Goal: Task Accomplishment & Management: Use online tool/utility

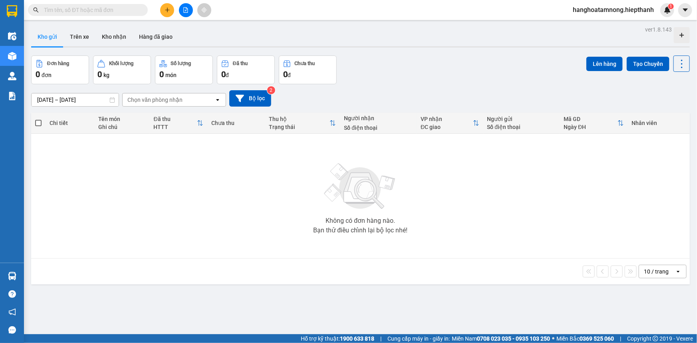
click at [185, 12] on icon "file-add" at bounding box center [186, 10] width 4 height 6
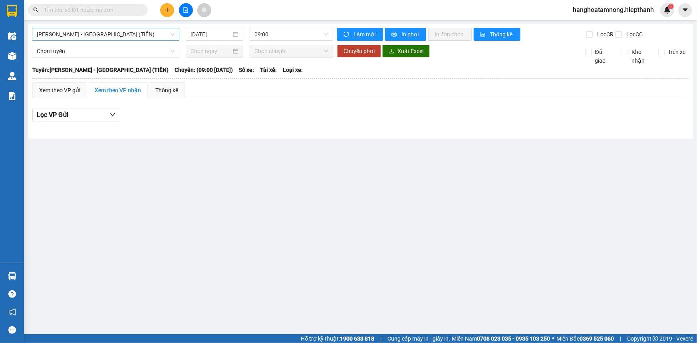
click at [113, 32] on span "[PERSON_NAME] - [GEOGRAPHIC_DATA] (TIỀN)" at bounding box center [106, 34] width 138 height 12
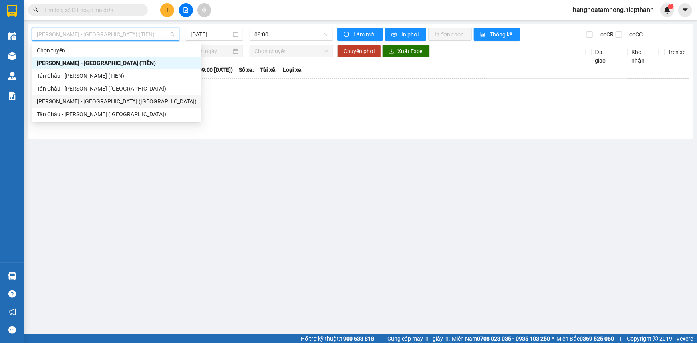
click at [60, 104] on div "[PERSON_NAME] - [GEOGRAPHIC_DATA] ([GEOGRAPHIC_DATA])" at bounding box center [117, 101] width 160 height 9
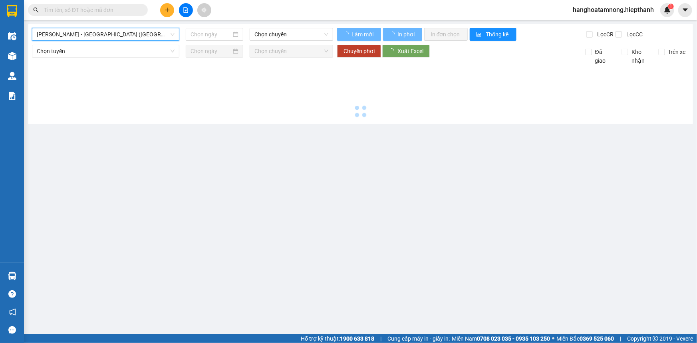
type input "[DATE]"
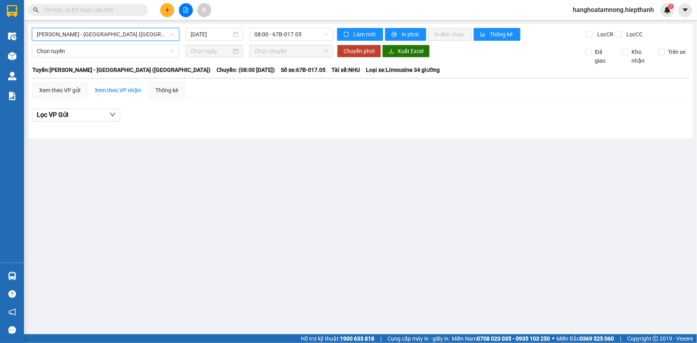
click at [128, 32] on span "[PERSON_NAME] - [GEOGRAPHIC_DATA] ([GEOGRAPHIC_DATA])" at bounding box center [106, 34] width 138 height 12
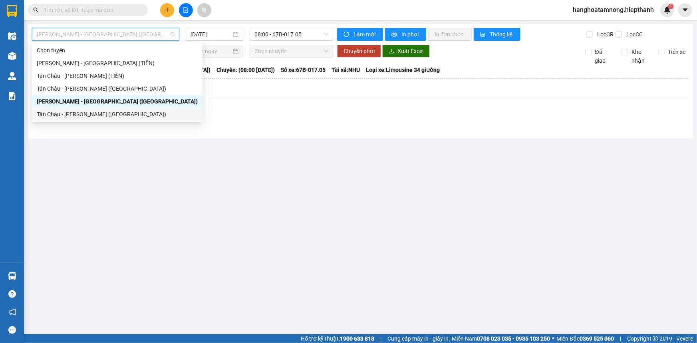
click at [91, 115] on div "Tân Châu - [PERSON_NAME] ([GEOGRAPHIC_DATA])" at bounding box center [117, 114] width 161 height 9
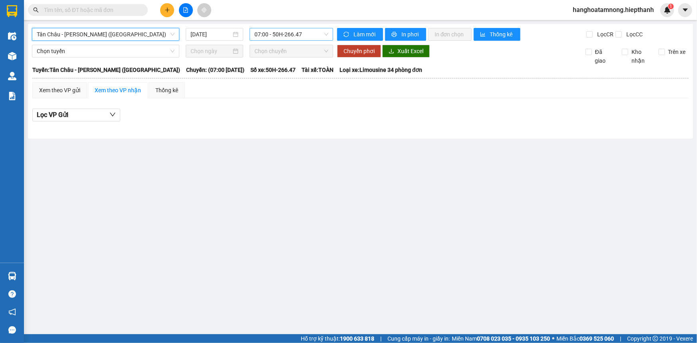
click at [277, 37] on span "07:00 - 50H-266.47" at bounding box center [291, 34] width 74 height 12
click at [232, 37] on div "[DATE]" at bounding box center [214, 34] width 48 height 9
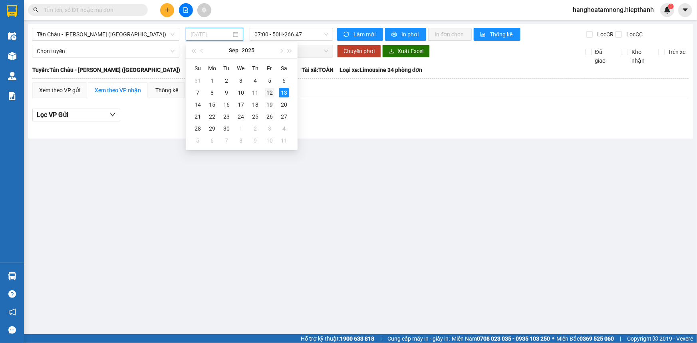
click at [267, 91] on div "12" at bounding box center [270, 93] width 10 height 10
type input "[DATE]"
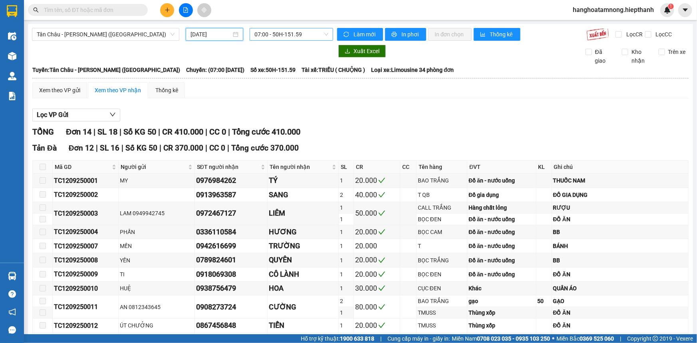
click at [266, 35] on span "07:00 - 50H-151.59" at bounding box center [291, 34] width 74 height 12
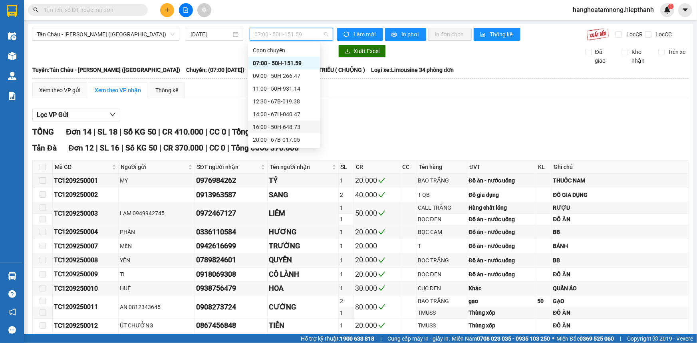
scroll to position [38, 0]
click at [263, 103] on div "20:00 - 67B-017.05" at bounding box center [284, 101] width 62 height 9
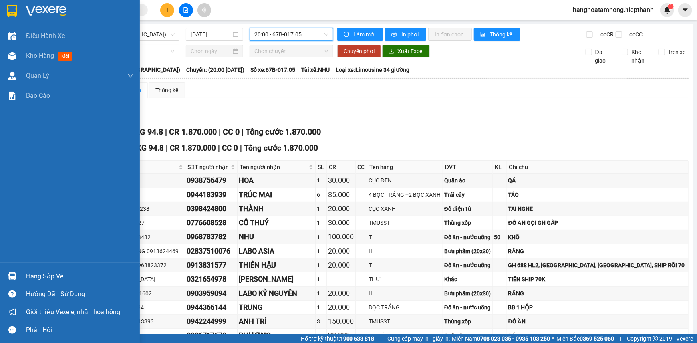
click at [60, 12] on img at bounding box center [46, 11] width 40 height 12
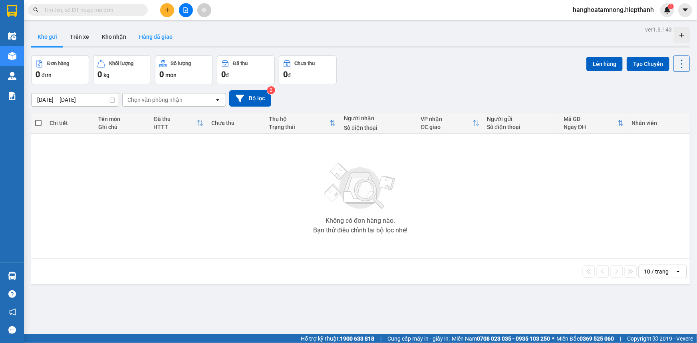
click at [143, 36] on button "Hàng đã giao" at bounding box center [156, 36] width 46 height 19
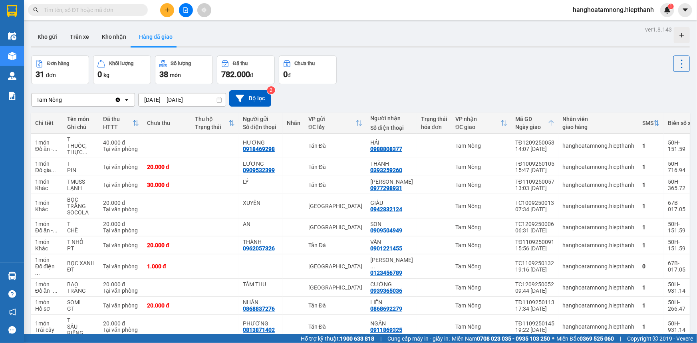
click at [194, 101] on input "[DATE] – [DATE]" at bounding box center [182, 99] width 87 height 13
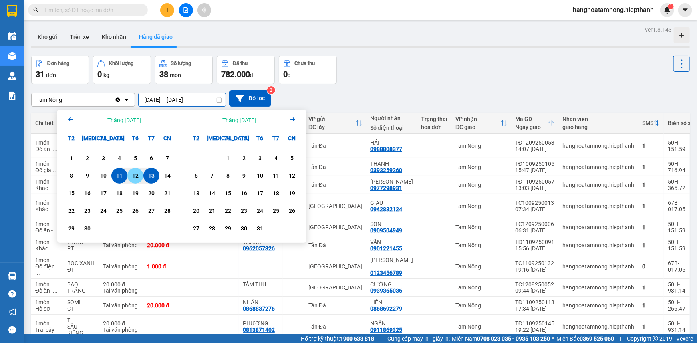
click at [130, 178] on div "12" at bounding box center [135, 176] width 11 height 10
click at [152, 174] on div "13" at bounding box center [151, 176] width 11 height 10
type input "12/09/2025 – 13/09/2025"
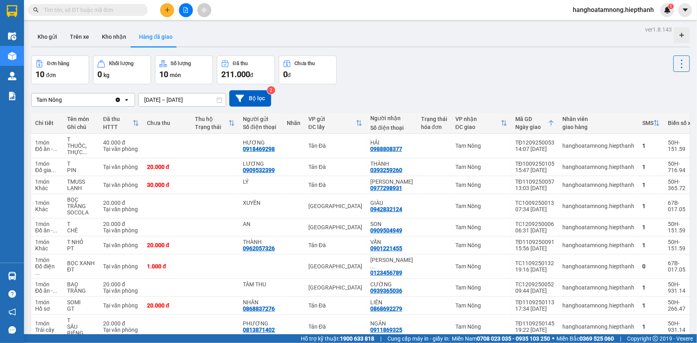
click at [189, 12] on button at bounding box center [186, 10] width 14 height 14
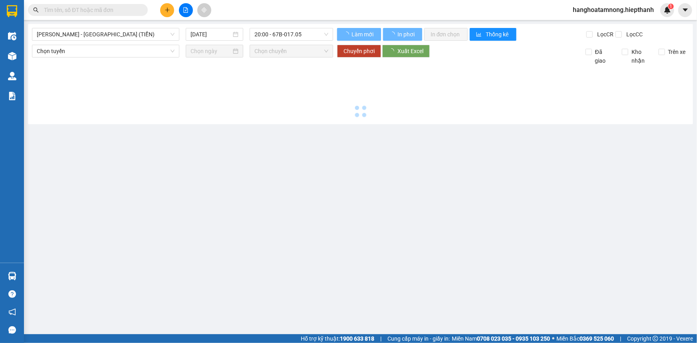
type input "[DATE]"
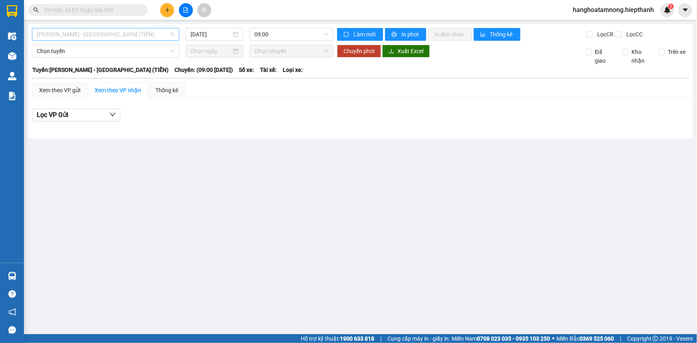
click at [79, 32] on span "[PERSON_NAME] - [GEOGRAPHIC_DATA] (TIỀN)" at bounding box center [106, 34] width 138 height 12
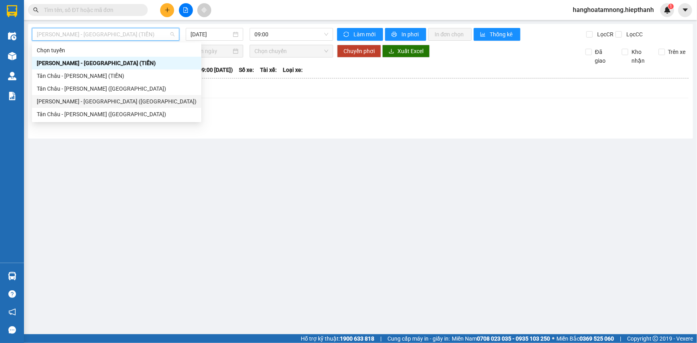
click at [55, 102] on div "[PERSON_NAME] - [GEOGRAPHIC_DATA] ([GEOGRAPHIC_DATA])" at bounding box center [117, 101] width 160 height 9
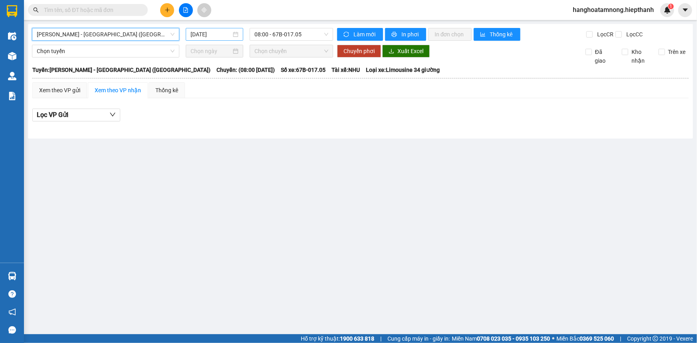
click at [204, 37] on input "[DATE]" at bounding box center [210, 34] width 41 height 9
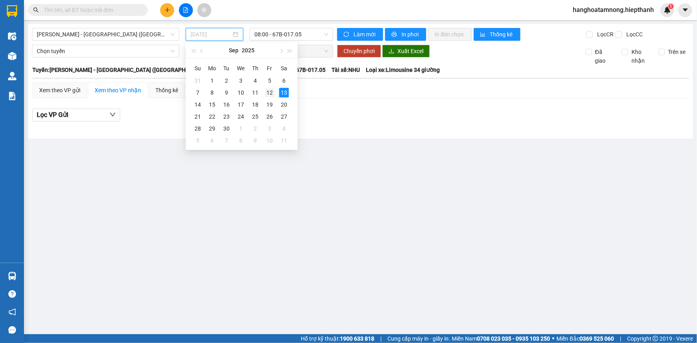
click at [269, 92] on div "12" at bounding box center [270, 93] width 10 height 10
type input "[DATE]"
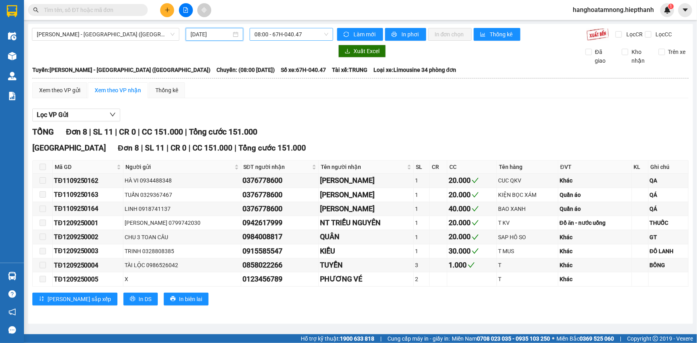
click at [260, 34] on span "08:00 - 67H-040.47" at bounding box center [291, 34] width 74 height 12
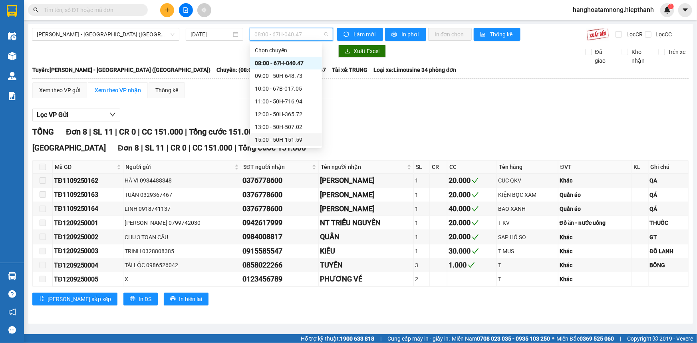
scroll to position [36, 0]
click at [265, 119] on div "17:00 - 50H-266.47" at bounding box center [286, 116] width 62 height 9
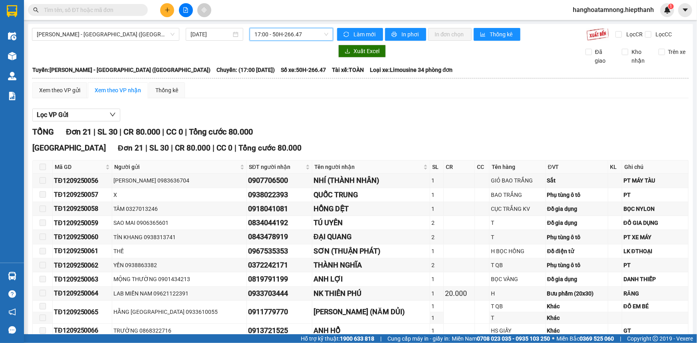
click at [265, 36] on span "17:00 - 50H-266.47" at bounding box center [291, 34] width 74 height 12
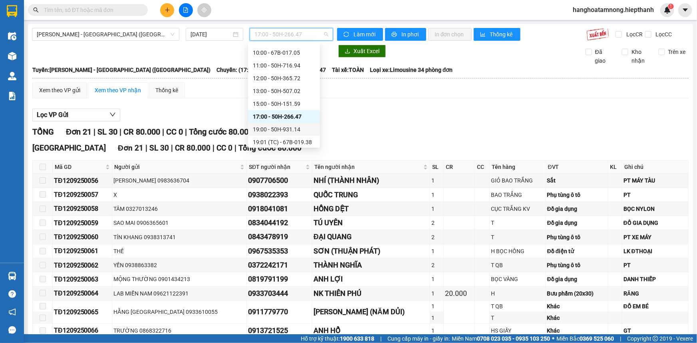
click at [271, 129] on div "19:00 - 50H-931.14" at bounding box center [284, 129] width 62 height 9
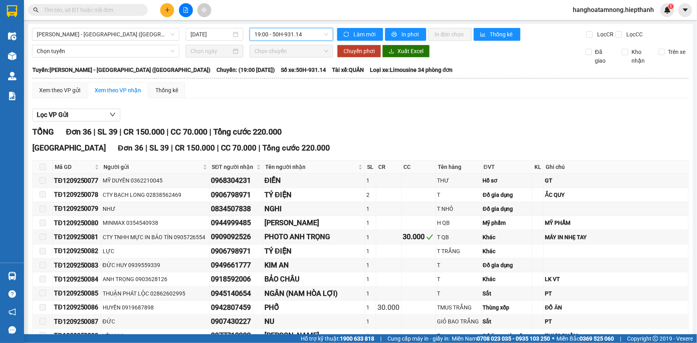
click at [265, 35] on span "19:00 - 50H-931.14" at bounding box center [291, 34] width 74 height 12
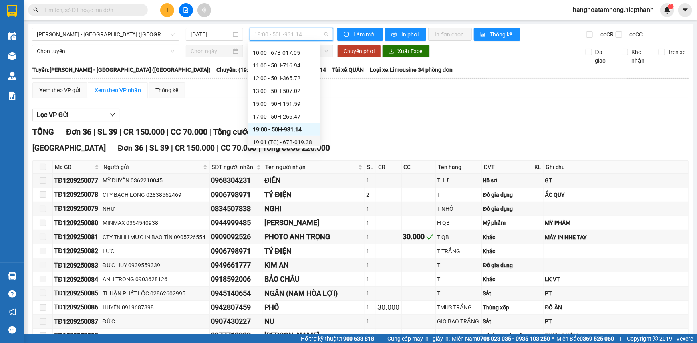
click at [277, 140] on div "19:01 (TC) - 67B-019.38" at bounding box center [284, 142] width 62 height 9
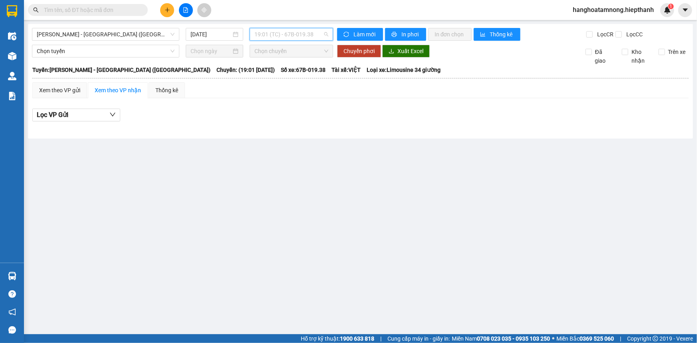
click at [268, 35] on span "19:01 (TC) - 67B-019.38" at bounding box center [291, 34] width 74 height 12
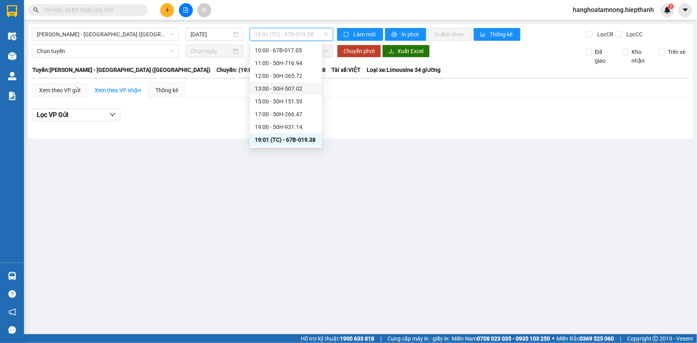
scroll to position [64, 0]
click at [273, 123] on div "21:00 - 67H-040.47" at bounding box center [286, 127] width 62 height 9
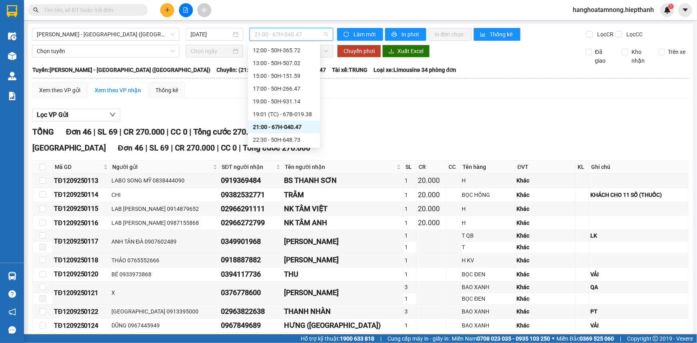
click at [265, 32] on span "21:00 - 67H-040.47" at bounding box center [291, 34] width 74 height 12
click at [271, 141] on div "22:30 - 50H-648.73" at bounding box center [284, 139] width 62 height 9
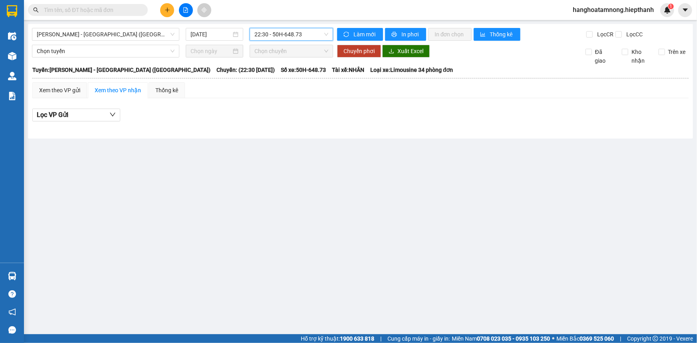
click at [263, 33] on span "22:30 - 50H-648.73" at bounding box center [291, 34] width 74 height 12
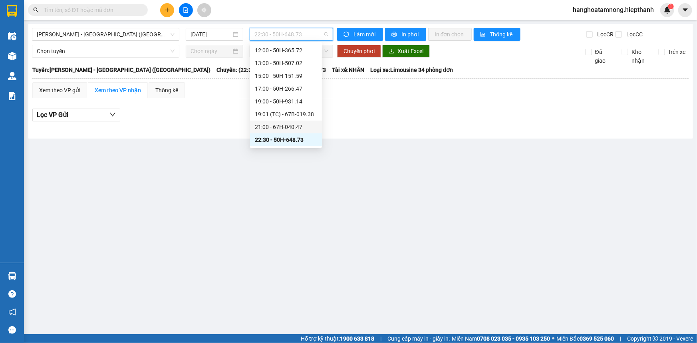
click at [268, 127] on div "21:00 - 67H-040.47" at bounding box center [286, 127] width 62 height 9
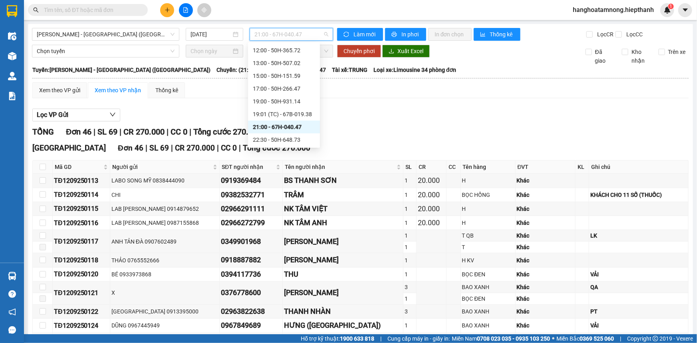
click at [263, 35] on span "21:00 - 67H-040.47" at bounding box center [291, 34] width 74 height 12
click at [271, 138] on div "22:30 - 50H-648.73" at bounding box center [284, 139] width 62 height 9
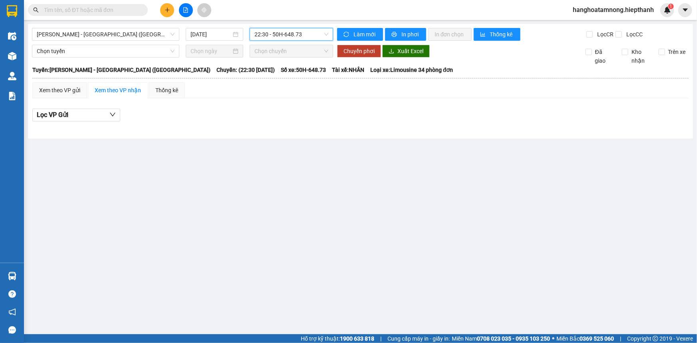
click at [262, 35] on span "22:30 - 50H-648.73" at bounding box center [291, 34] width 74 height 12
click at [264, 35] on span "22:30 - 50H-648.73" at bounding box center [291, 34] width 74 height 12
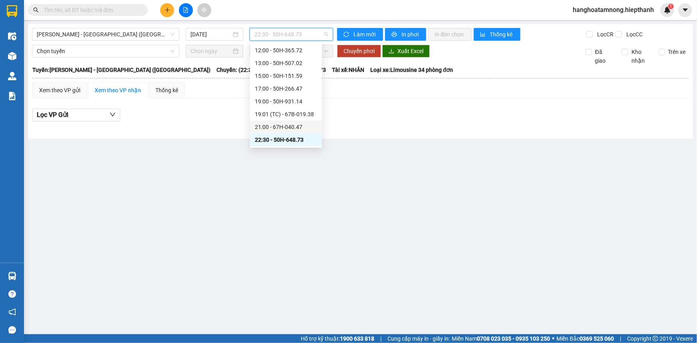
click at [281, 128] on div "21:00 - 67H-040.47" at bounding box center [286, 127] width 62 height 9
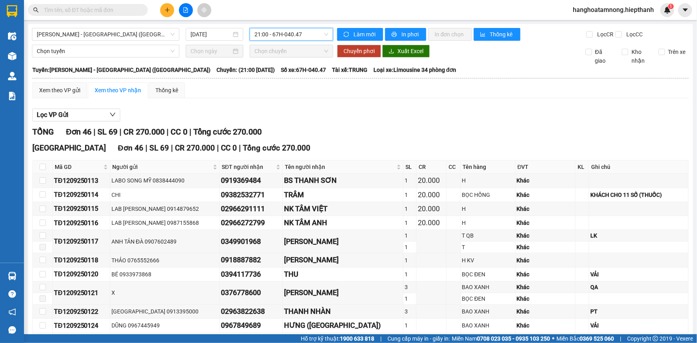
click at [264, 36] on span "21:00 - 67H-040.47" at bounding box center [291, 34] width 74 height 12
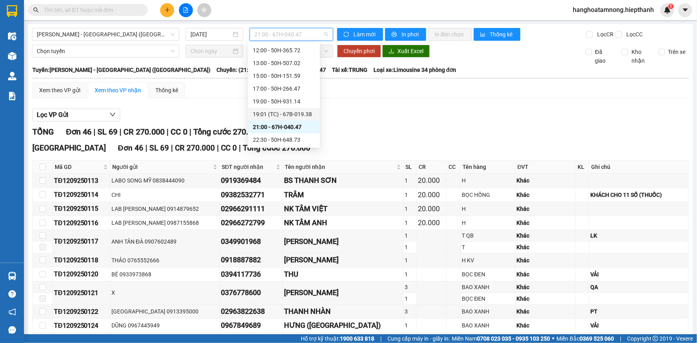
click at [265, 111] on div "19:01 (TC) - 67B-019.38" at bounding box center [284, 114] width 62 height 9
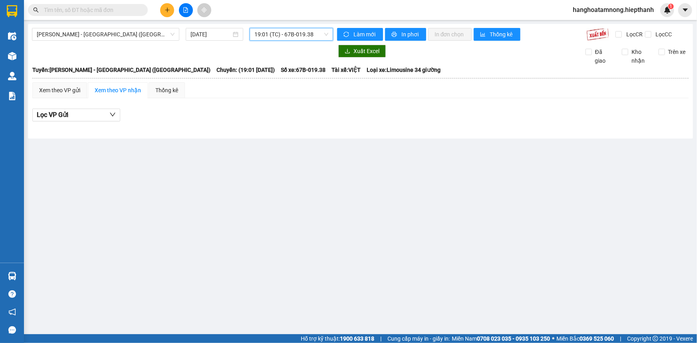
click at [278, 32] on span "19:01 (TC) - 67B-019.38" at bounding box center [291, 34] width 74 height 12
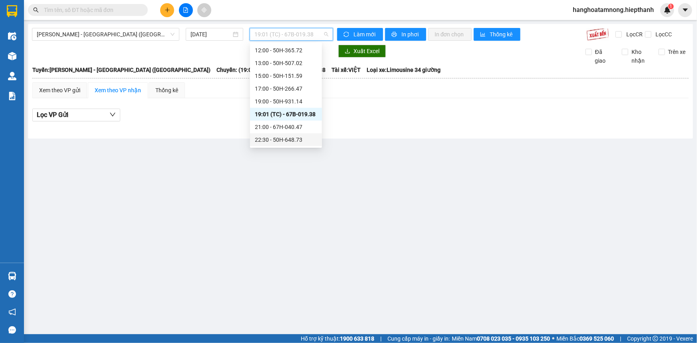
click at [293, 140] on div "22:30 - 50H-648.73" at bounding box center [286, 139] width 62 height 9
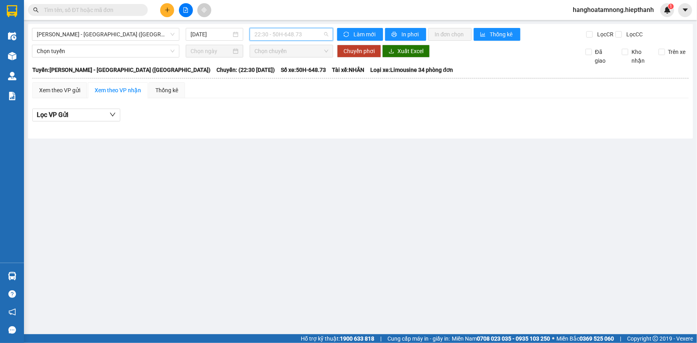
click at [271, 36] on span "22:30 - 50H-648.73" at bounding box center [291, 34] width 74 height 12
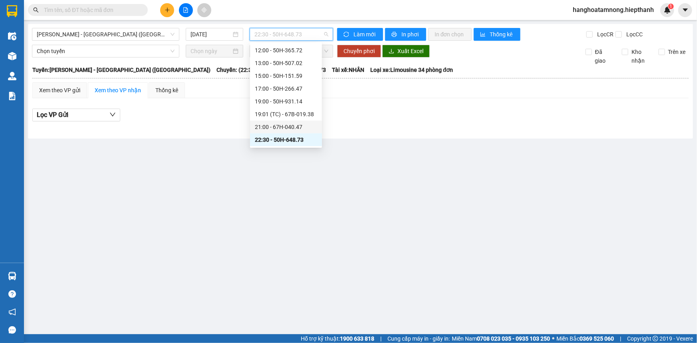
click at [269, 125] on div "21:00 - 67H-040.47" at bounding box center [286, 127] width 62 height 9
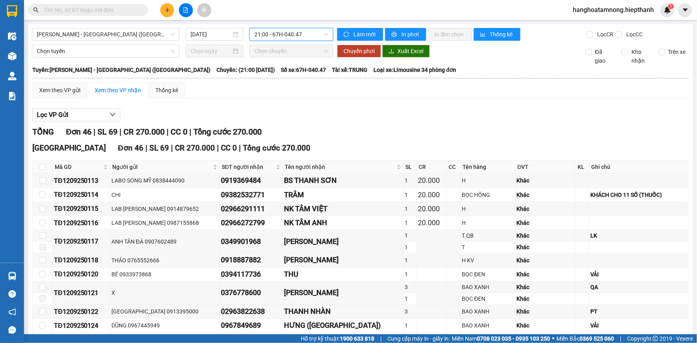
click at [260, 33] on span "21:00 - 67H-040.47" at bounding box center [291, 34] width 74 height 12
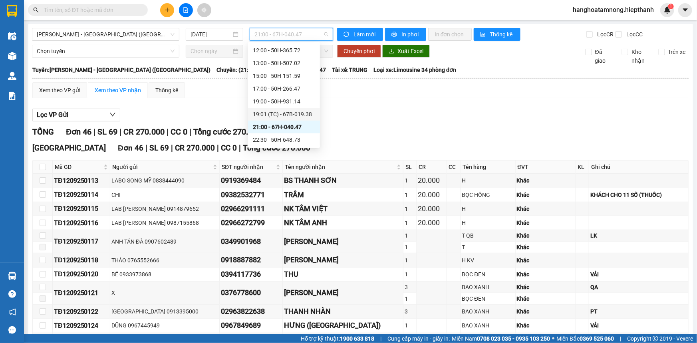
click at [264, 110] on div "19:01 (TC) - 67B-019.38" at bounding box center [284, 114] width 62 height 9
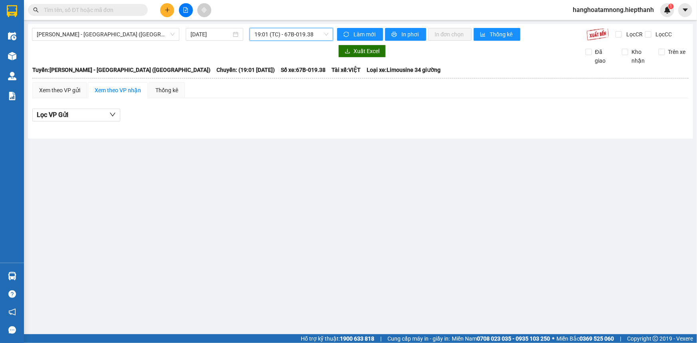
click at [261, 34] on span "19:01 (TC) - 67B-019.38" at bounding box center [291, 34] width 74 height 12
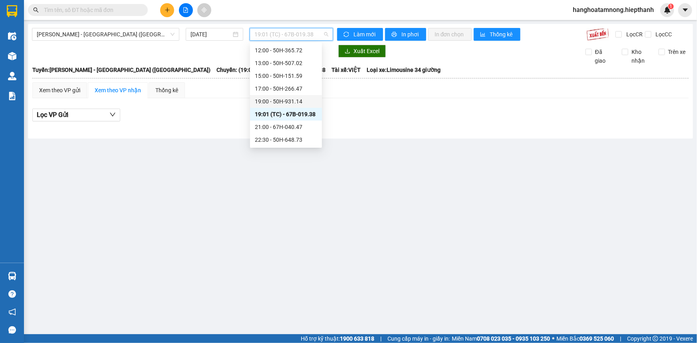
click at [270, 104] on div "19:00 - 50H-931.14" at bounding box center [286, 101] width 62 height 9
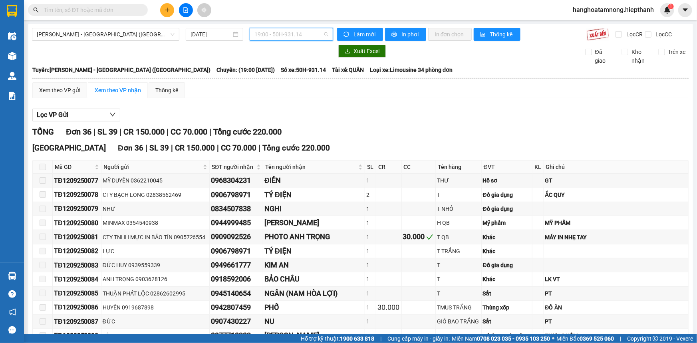
drag, startPoint x: 267, startPoint y: 33, endPoint x: 267, endPoint y: 43, distance: 10.4
click at [267, 33] on span "19:00 - 50H-931.14" at bounding box center [291, 34] width 74 height 12
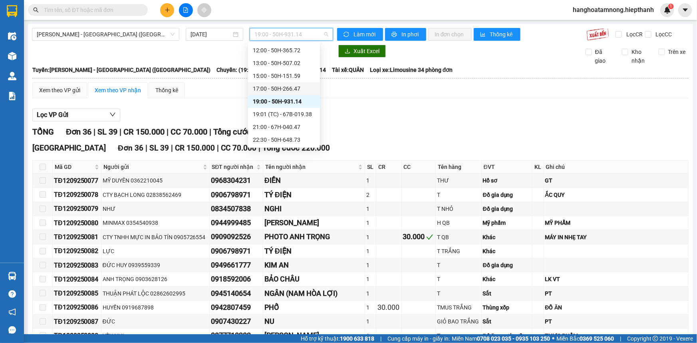
click at [260, 88] on div "17:00 - 50H-266.47" at bounding box center [284, 88] width 62 height 9
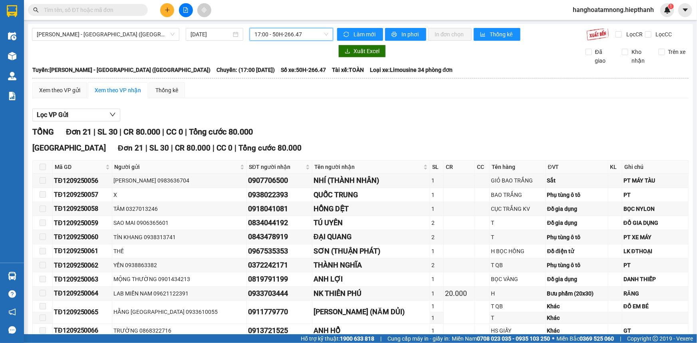
click at [263, 35] on span "17:00 - 50H-266.47" at bounding box center [291, 34] width 74 height 12
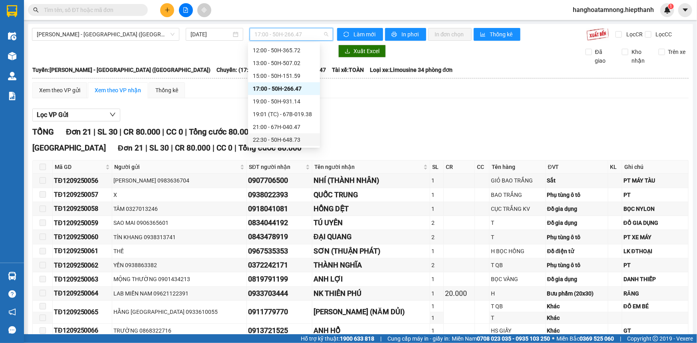
click at [267, 142] on div "22:30 - 50H-648.73" at bounding box center [284, 139] width 62 height 9
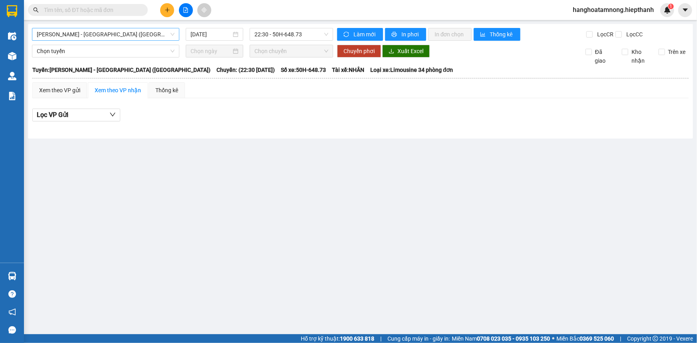
click at [120, 32] on span "[PERSON_NAME] - [GEOGRAPHIC_DATA] ([GEOGRAPHIC_DATA])" at bounding box center [106, 34] width 138 height 12
click at [221, 34] on input "[DATE]" at bounding box center [210, 34] width 41 height 9
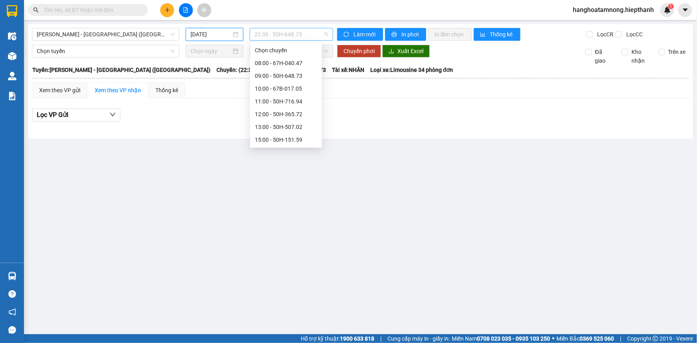
click at [269, 36] on span "22:30 - 50H-648.73" at bounding box center [291, 34] width 74 height 12
click at [216, 37] on input "[DATE]" at bounding box center [210, 34] width 41 height 9
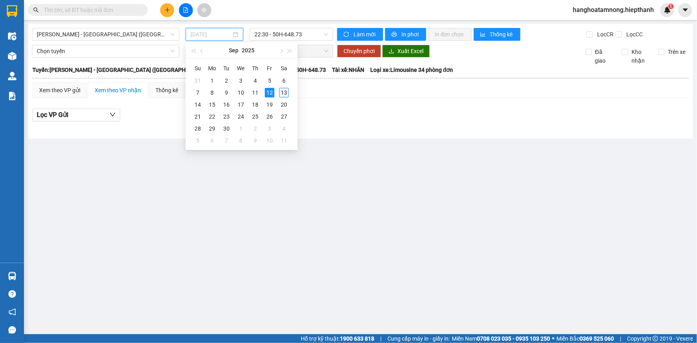
click at [282, 93] on div "13" at bounding box center [284, 93] width 10 height 10
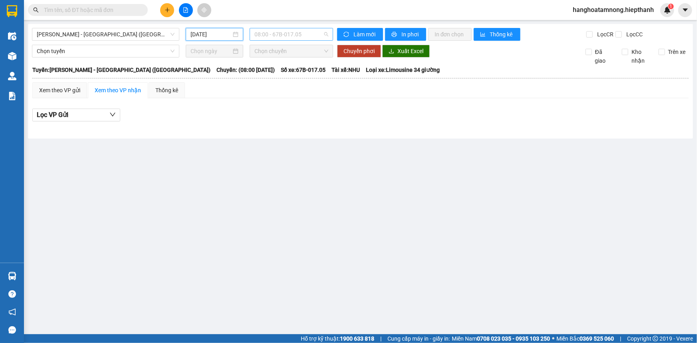
click at [274, 34] on span "08:00 - 67B-017.05" at bounding box center [291, 34] width 74 height 12
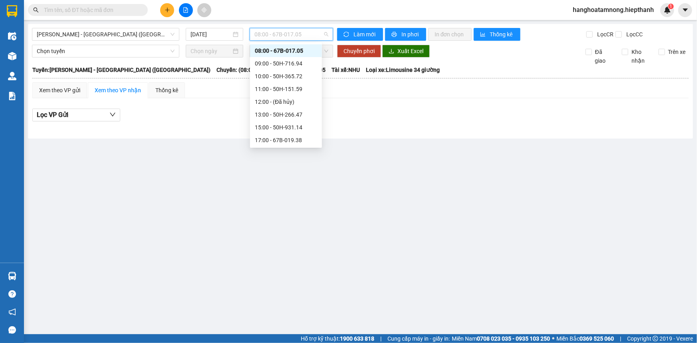
scroll to position [51, 0]
click at [269, 140] on div "22:30 - 67B-017.05" at bounding box center [286, 140] width 62 height 9
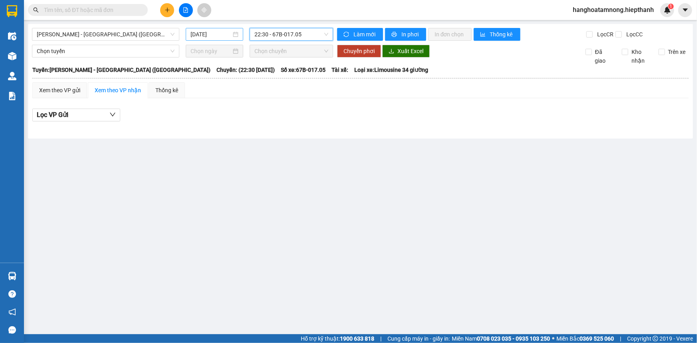
click at [221, 35] on input "[DATE]" at bounding box center [210, 34] width 41 height 9
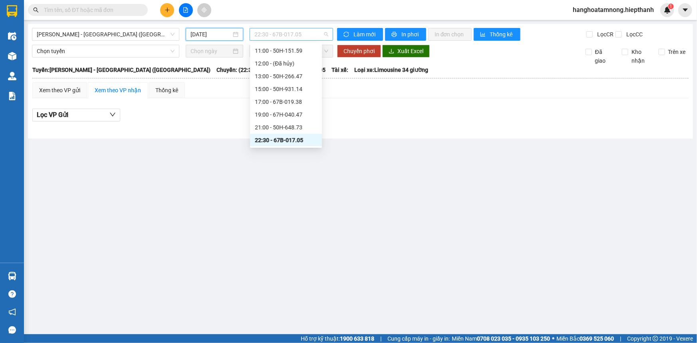
click at [269, 36] on span "22:30 - 67B-017.05" at bounding box center [291, 34] width 74 height 12
click at [220, 36] on input "[DATE]" at bounding box center [210, 34] width 41 height 9
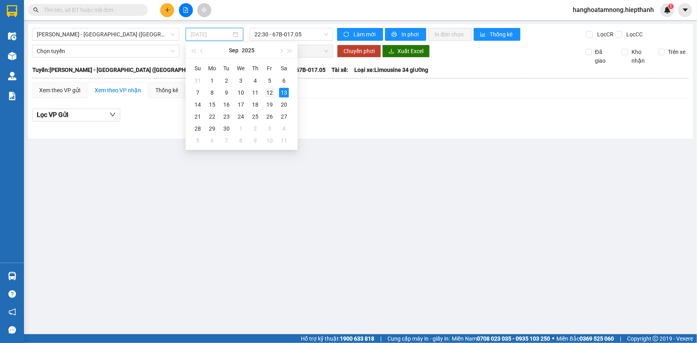
click at [271, 92] on div "12" at bounding box center [270, 93] width 10 height 10
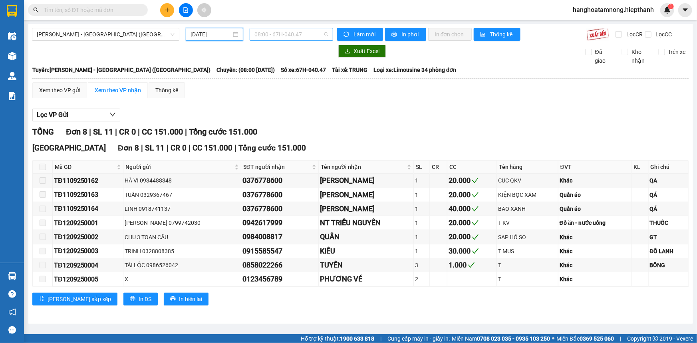
click at [266, 35] on span "08:00 - 67H-040.47" at bounding box center [291, 34] width 74 height 12
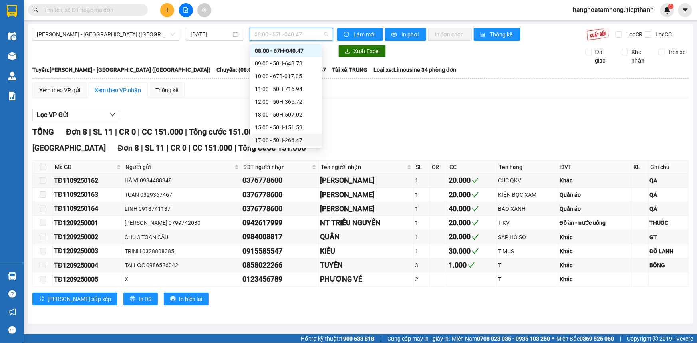
scroll to position [64, 0]
click at [270, 137] on div "22:30 - 50H-648.73" at bounding box center [286, 139] width 62 height 9
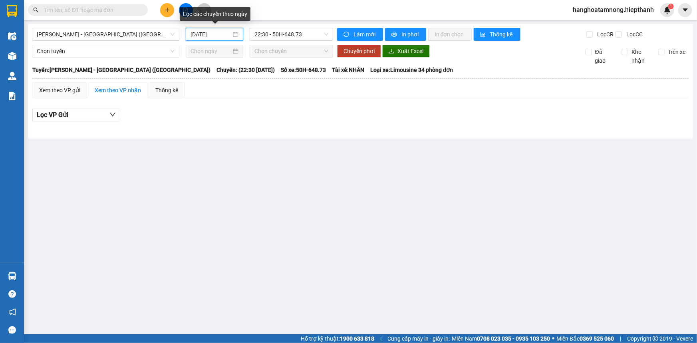
click at [222, 35] on input "[DATE]" at bounding box center [210, 34] width 41 height 9
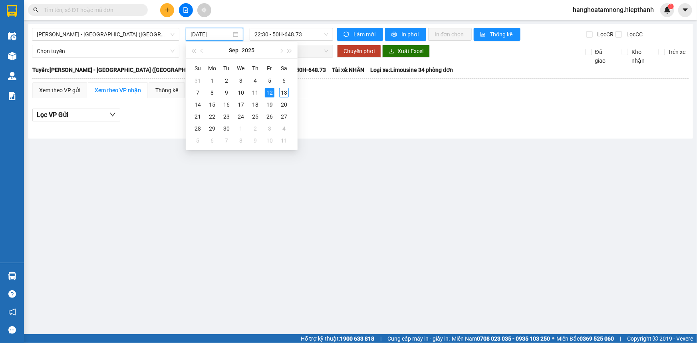
click at [107, 11] on input "text" at bounding box center [91, 10] width 94 height 9
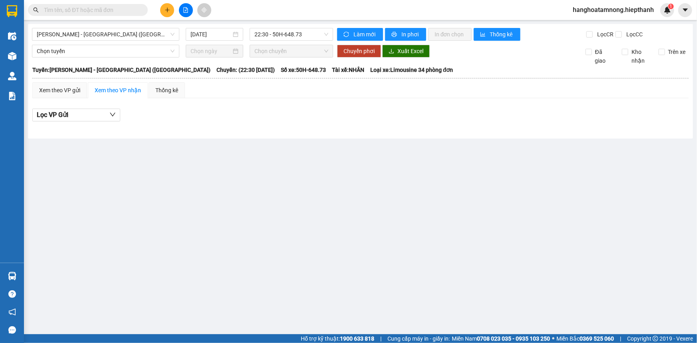
click at [107, 11] on input "text" at bounding box center [91, 10] width 94 height 9
click at [271, 35] on span "22:30 - 50H-648.73" at bounding box center [291, 34] width 74 height 12
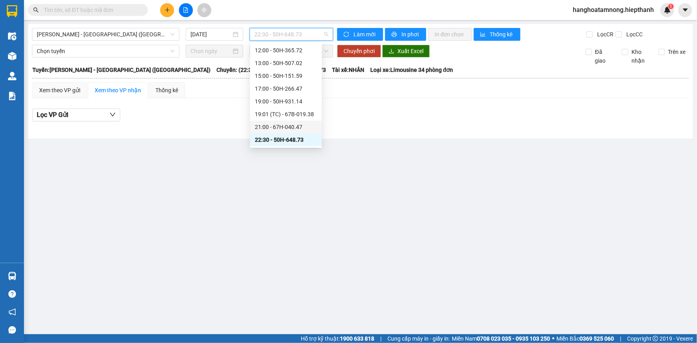
click at [269, 127] on div "21:00 - 67H-040.47" at bounding box center [286, 127] width 62 height 9
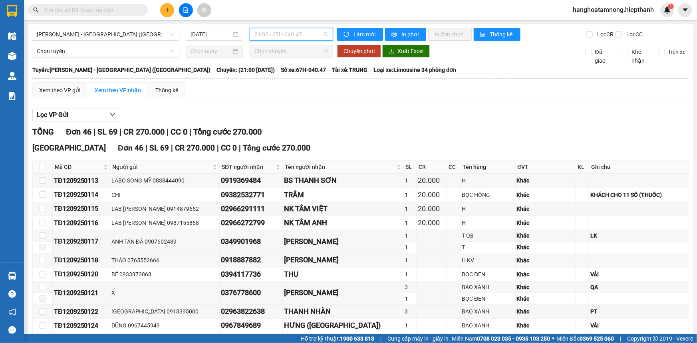
click at [259, 37] on span "21:00 - 67H-040.47" at bounding box center [291, 34] width 74 height 12
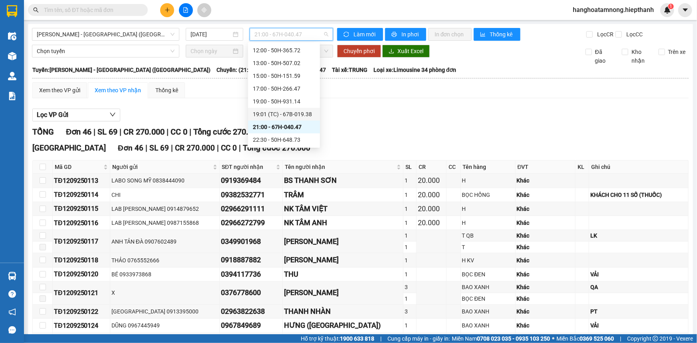
click at [265, 114] on div "19:01 (TC) - 67B-019.38" at bounding box center [284, 114] width 62 height 9
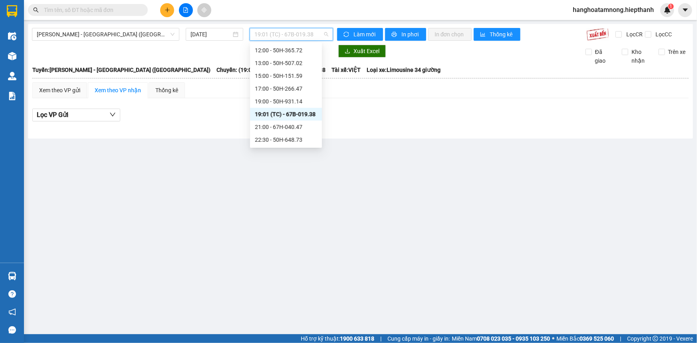
click at [264, 36] on span "19:01 (TC) - 67B-019.38" at bounding box center [291, 34] width 74 height 12
click at [263, 99] on div "19:00 - 50H-931.14" at bounding box center [286, 101] width 62 height 9
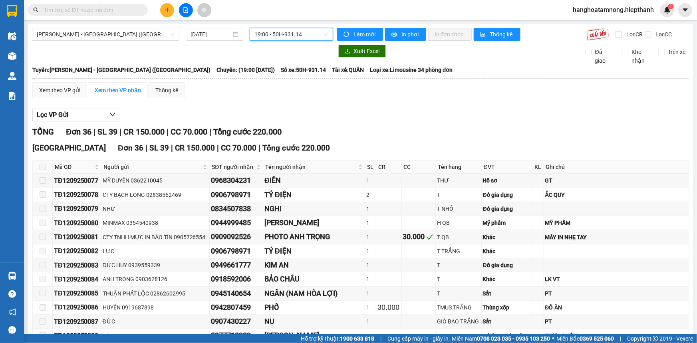
click at [259, 34] on span "19:00 - 50H-931.14" at bounding box center [291, 34] width 74 height 12
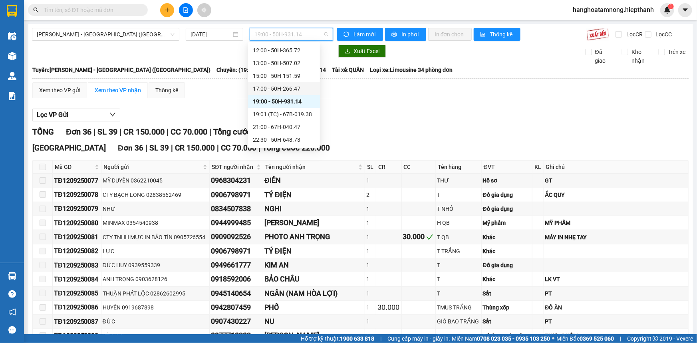
click at [263, 89] on div "17:00 - 50H-266.47" at bounding box center [284, 88] width 62 height 9
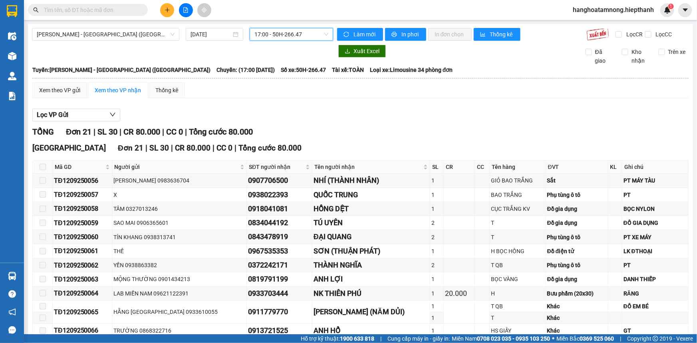
click at [255, 36] on span "17:00 - 50H-266.47" at bounding box center [291, 34] width 74 height 12
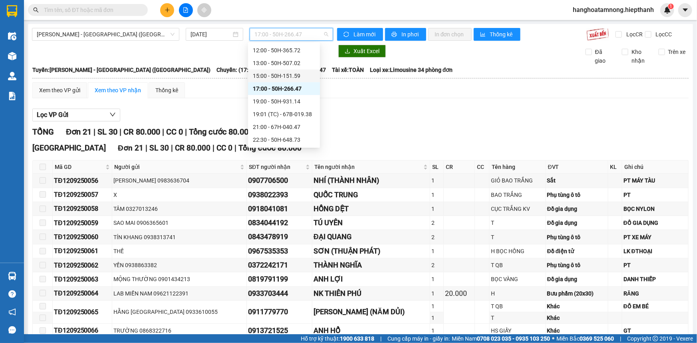
click at [261, 76] on div "15:00 - 50H-151.59" at bounding box center [284, 75] width 62 height 9
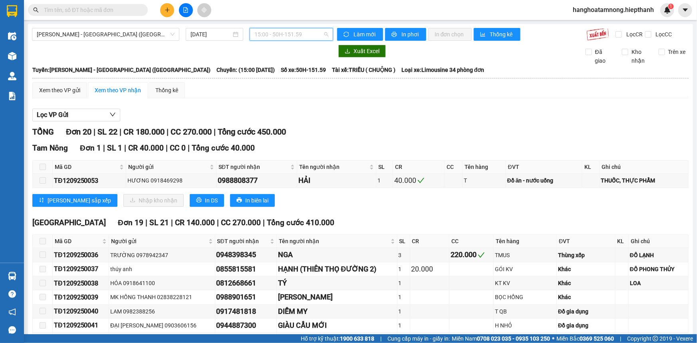
click at [269, 35] on span "15:00 - 50H-151.59" at bounding box center [291, 34] width 74 height 12
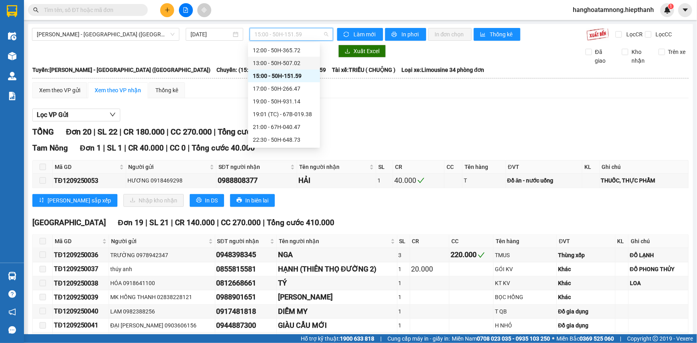
click at [258, 65] on div "13:00 - 50H-507.02" at bounding box center [284, 63] width 62 height 9
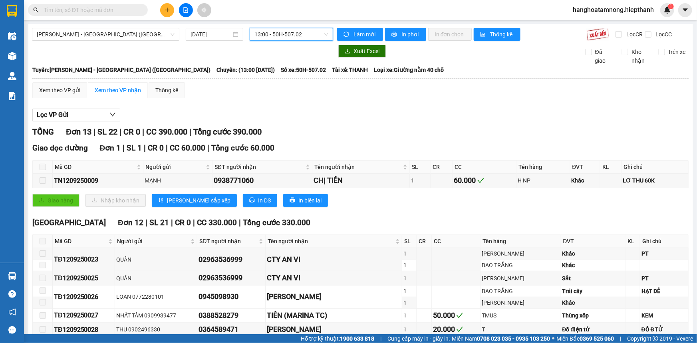
click at [276, 32] on span "13:00 - 50H-507.02" at bounding box center [291, 34] width 74 height 12
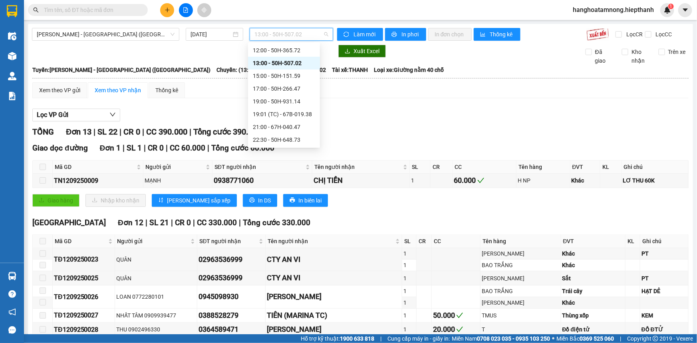
scroll to position [28, 0]
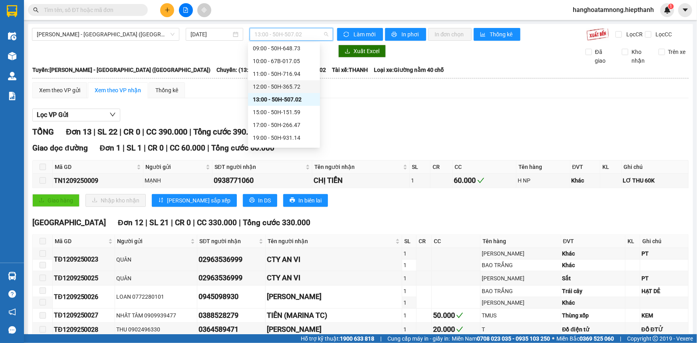
click at [258, 83] on div "12:00 - 50H-365.72" at bounding box center [284, 86] width 62 height 9
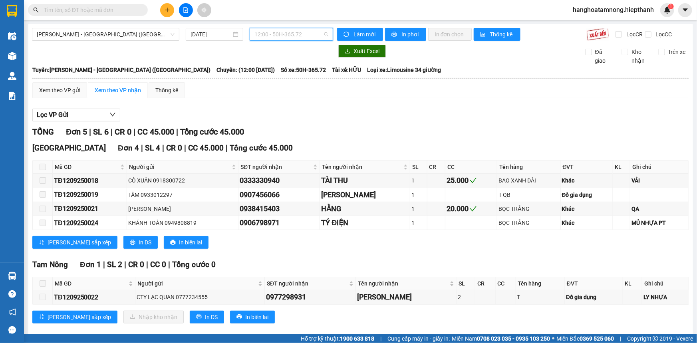
click at [261, 34] on span "12:00 - 50H-365.72" at bounding box center [291, 34] width 74 height 12
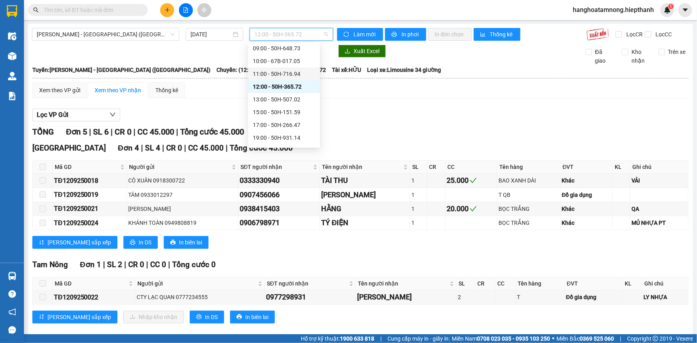
click at [263, 75] on div "11:00 - 50H-716.94" at bounding box center [284, 73] width 62 height 9
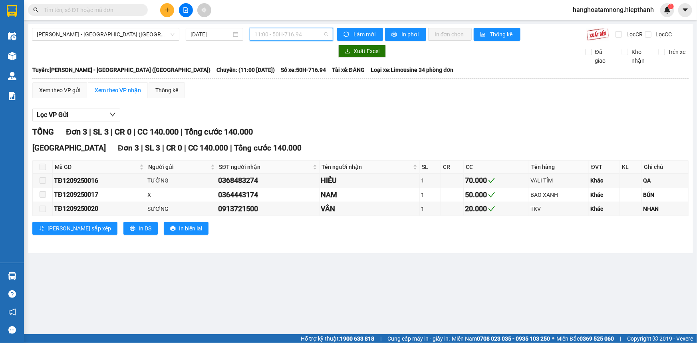
click at [270, 35] on span "11:00 - 50H-716.94" at bounding box center [291, 34] width 74 height 12
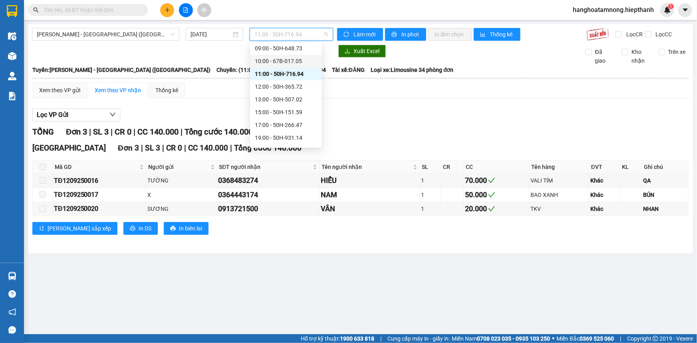
click at [264, 61] on div "10:00 - 67B-017.05" at bounding box center [286, 61] width 62 height 9
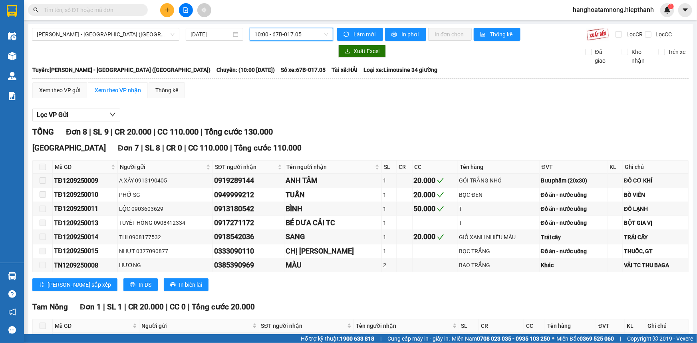
click at [263, 35] on span "10:00 - 67B-017.05" at bounding box center [291, 34] width 74 height 12
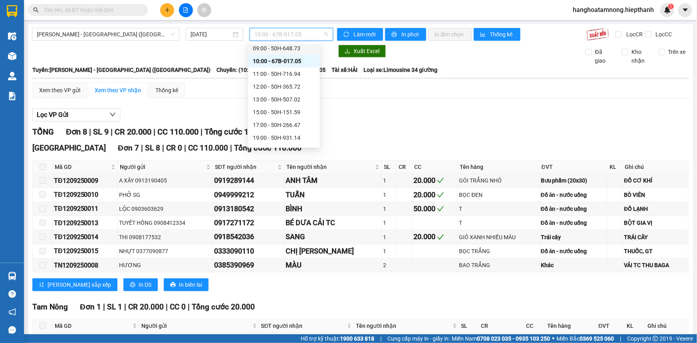
click at [271, 47] on div "09:00 - 50H-648.73" at bounding box center [284, 48] width 62 height 9
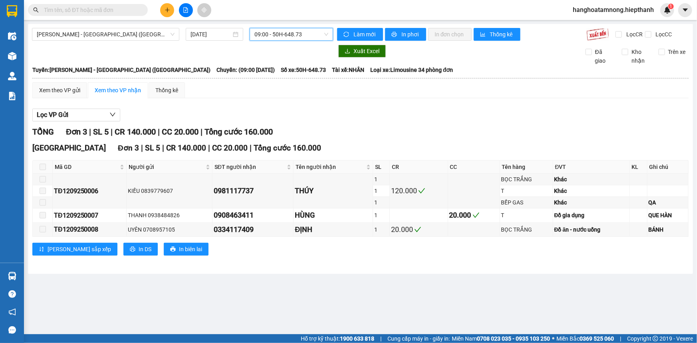
click at [266, 34] on span "09:00 - 50H-648.73" at bounding box center [291, 34] width 74 height 12
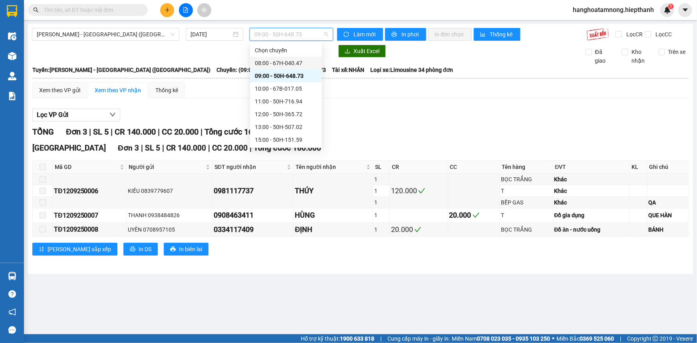
click at [264, 61] on div "08:00 - 67H-040.47" at bounding box center [286, 63] width 62 height 9
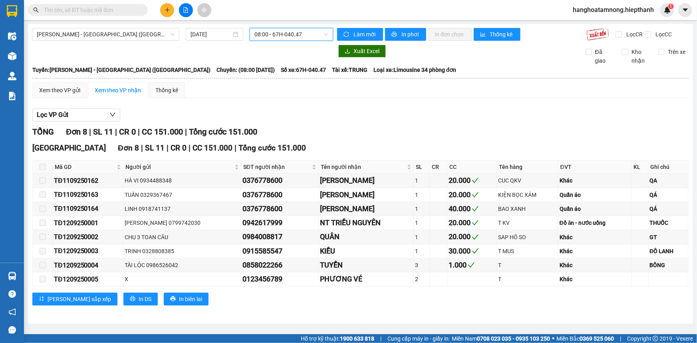
click at [267, 36] on span "08:00 - 67H-040.47" at bounding box center [291, 34] width 74 height 12
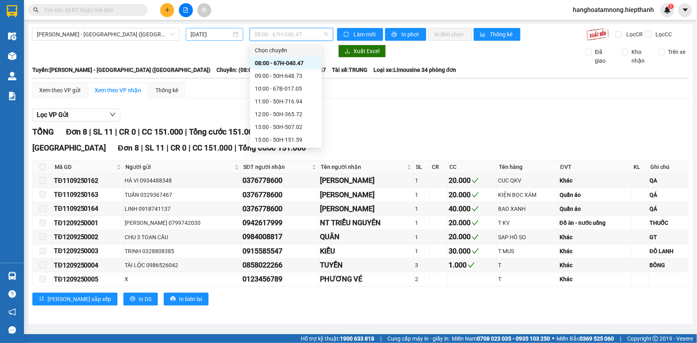
click at [200, 36] on input "[DATE]" at bounding box center [210, 34] width 41 height 9
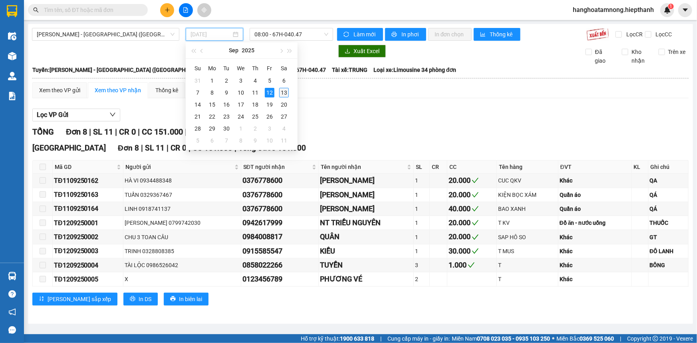
click at [281, 91] on div "13" at bounding box center [284, 93] width 10 height 10
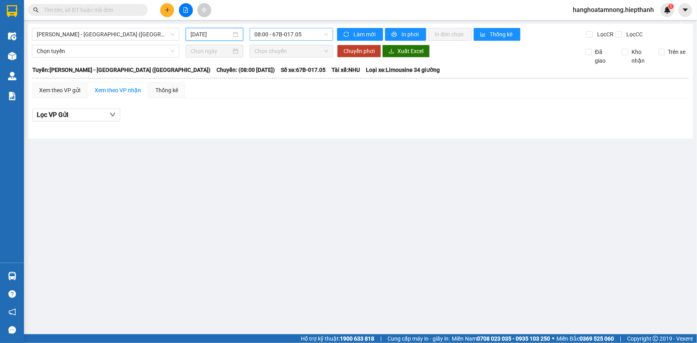
click at [272, 36] on span "08:00 - 67B-017.05" at bounding box center [291, 34] width 74 height 12
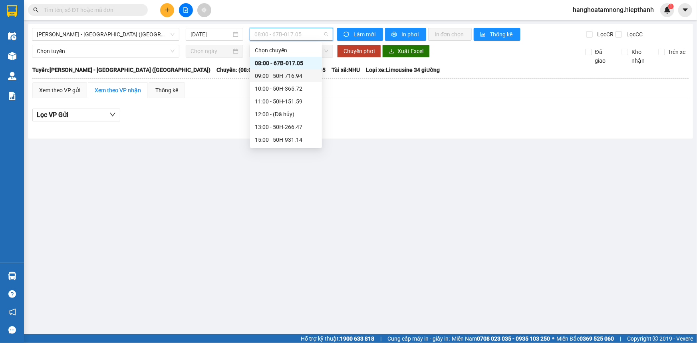
click at [272, 73] on div "09:00 - 50H-716.94" at bounding box center [286, 75] width 62 height 9
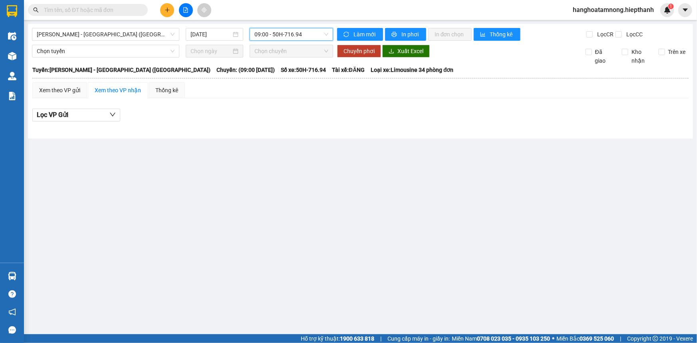
click at [269, 36] on span "09:00 - 50H-716.94" at bounding box center [291, 34] width 74 height 12
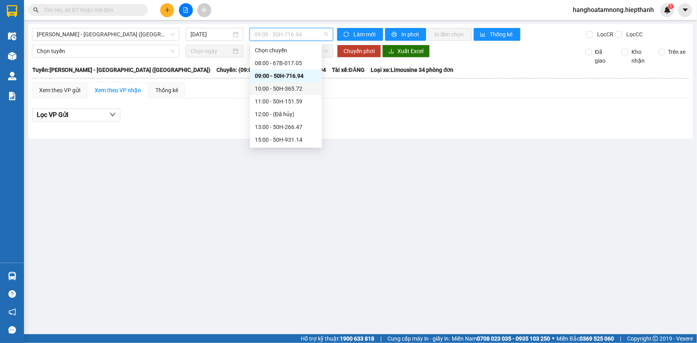
click at [267, 83] on div "10:00 - 50H-365.72" at bounding box center [286, 88] width 72 height 13
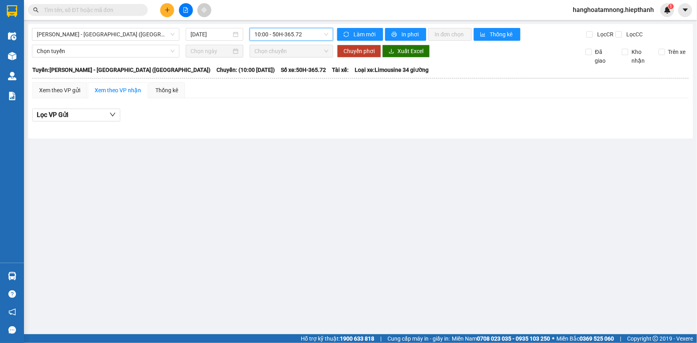
click at [273, 33] on span "10:00 - 50H-365.72" at bounding box center [291, 34] width 74 height 12
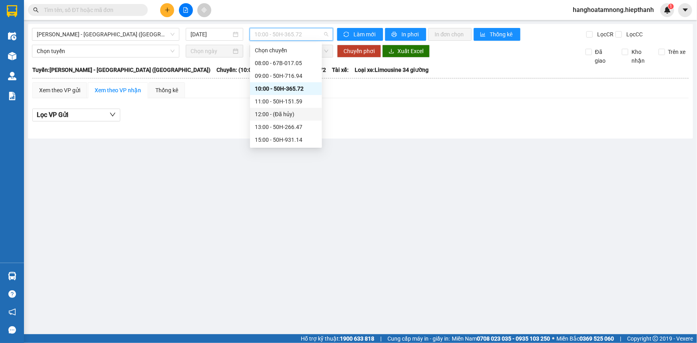
scroll to position [51, 0]
click at [264, 141] on div "22:30 - 67B-017.05" at bounding box center [286, 140] width 62 height 9
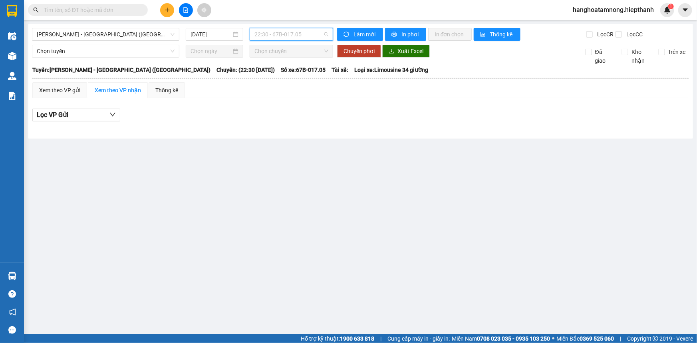
click at [263, 36] on span "22:30 - 67B-017.05" at bounding box center [291, 34] width 74 height 12
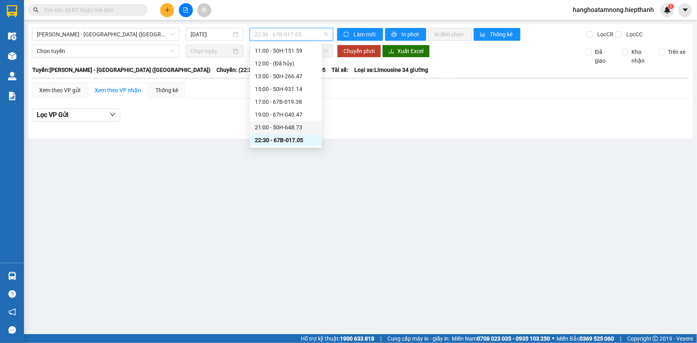
click at [263, 131] on div "21:00 - 50H-648.73" at bounding box center [286, 127] width 62 height 9
click at [275, 37] on span "21:00 - 50H-648.73" at bounding box center [291, 34] width 74 height 12
click at [268, 112] on div "19:00 - 67H-040.47" at bounding box center [286, 114] width 62 height 9
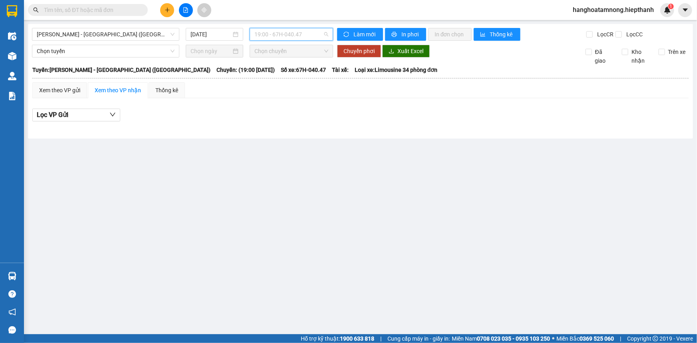
click at [272, 40] on span "19:00 - 67H-040.47" at bounding box center [291, 34] width 74 height 12
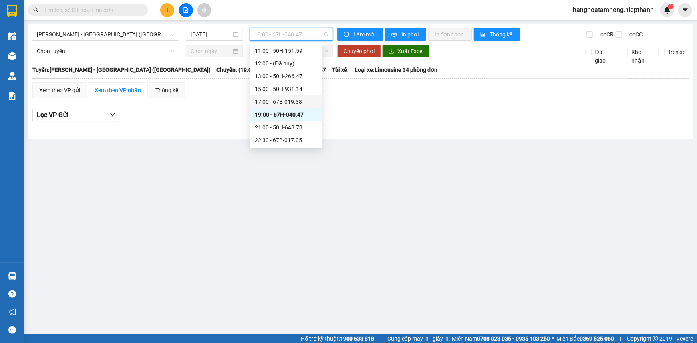
click at [278, 101] on div "17:00 - 67B-019.38" at bounding box center [286, 101] width 62 height 9
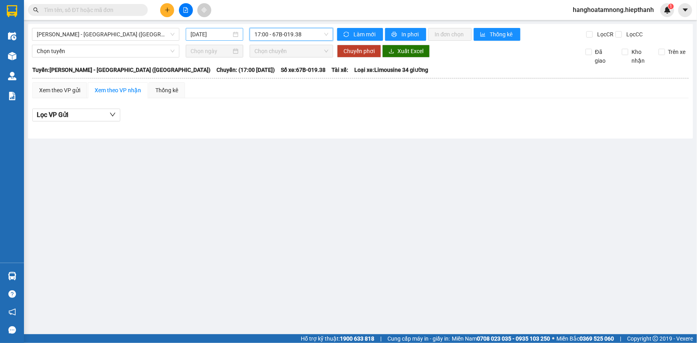
click at [217, 31] on input "[DATE]" at bounding box center [210, 34] width 41 height 9
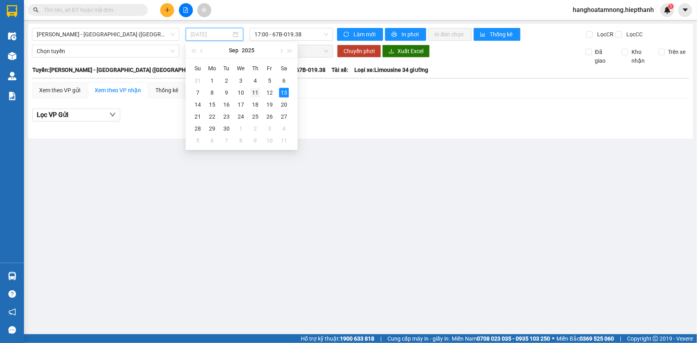
click at [256, 90] on div "11" at bounding box center [255, 93] width 10 height 10
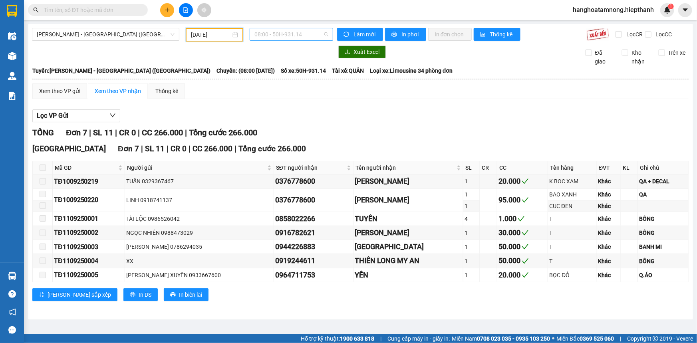
click at [272, 29] on span "08:00 - 50H-931.14" at bounding box center [291, 34] width 74 height 12
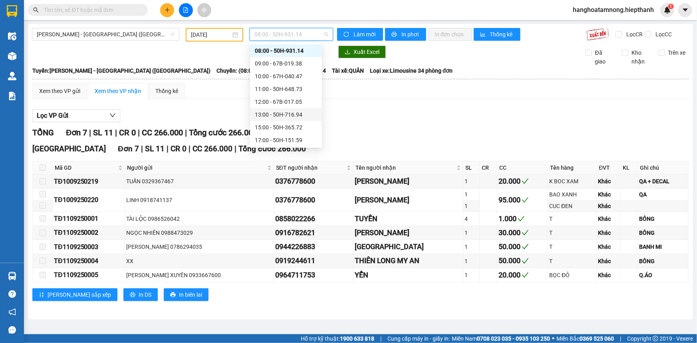
scroll to position [51, 0]
click at [272, 139] on div "22:30 - 67B-019.38" at bounding box center [286, 140] width 62 height 9
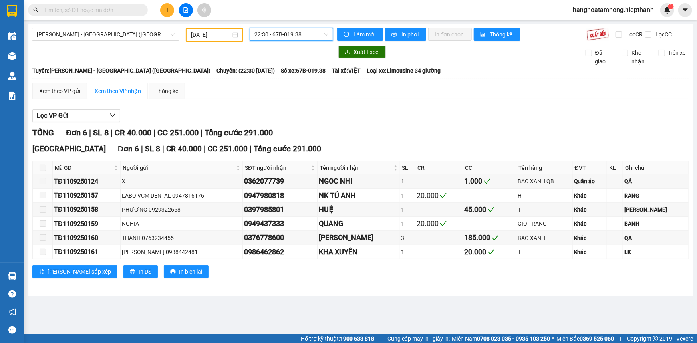
click at [269, 36] on span "22:30 - 67B-019.38" at bounding box center [291, 34] width 74 height 12
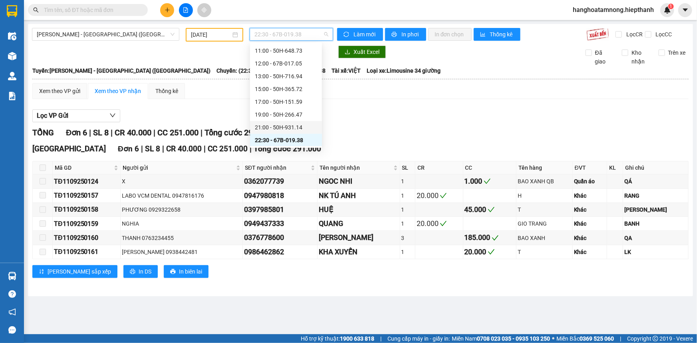
click at [265, 125] on div "21:00 - 50H-931.14" at bounding box center [286, 127] width 62 height 9
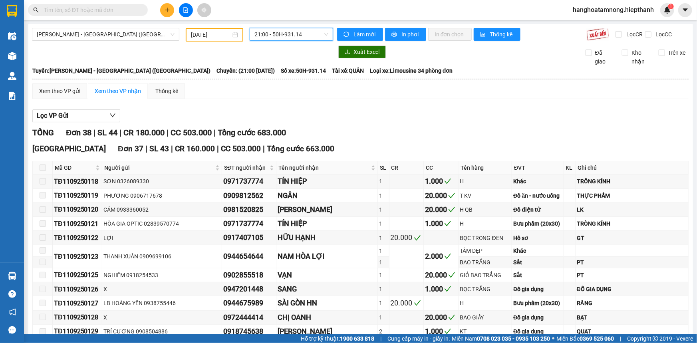
click at [217, 36] on input "[DATE]" at bounding box center [211, 34] width 40 height 9
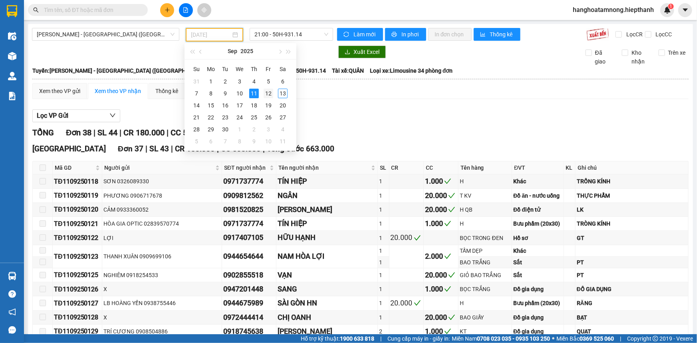
click at [265, 91] on div "12" at bounding box center [268, 94] width 10 height 10
type input "[DATE]"
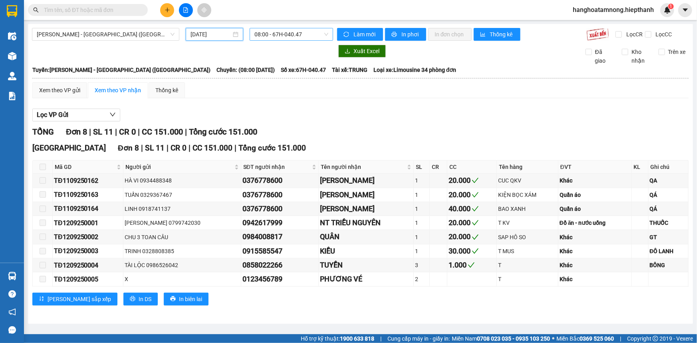
click at [271, 33] on span "08:00 - 67H-040.47" at bounding box center [291, 34] width 74 height 12
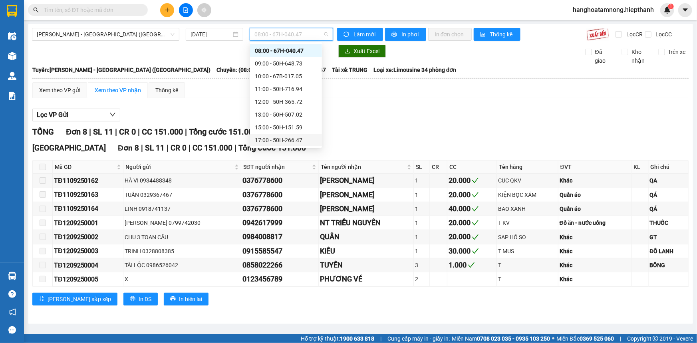
click at [269, 142] on div "17:00 - 50H-266.47" at bounding box center [286, 140] width 62 height 9
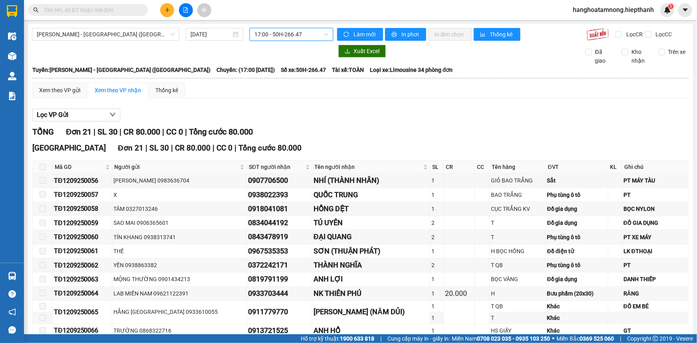
click at [277, 34] on span "17:00 - 50H-266.47" at bounding box center [291, 34] width 74 height 12
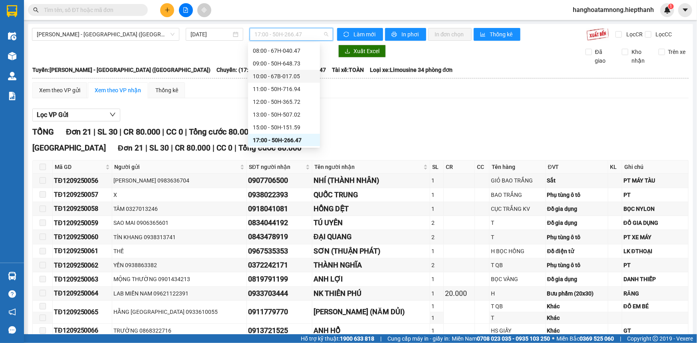
scroll to position [64, 0]
click at [281, 137] on div "22:30 - 50H-648.73" at bounding box center [284, 139] width 62 height 9
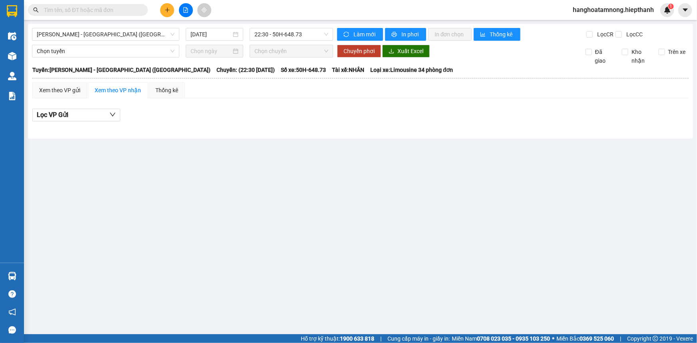
click at [114, 8] on input "text" at bounding box center [91, 10] width 94 height 9
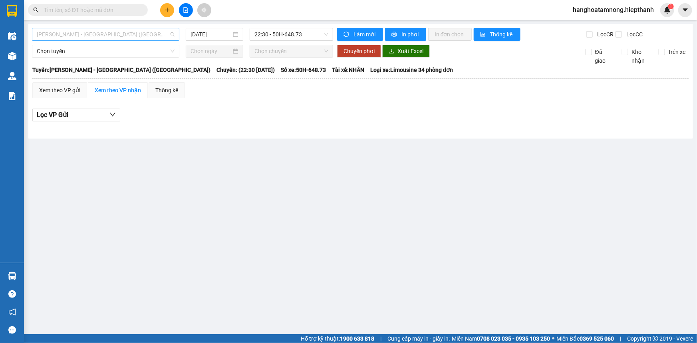
click at [151, 38] on span "[PERSON_NAME] - [GEOGRAPHIC_DATA] ([GEOGRAPHIC_DATA])" at bounding box center [106, 34] width 138 height 12
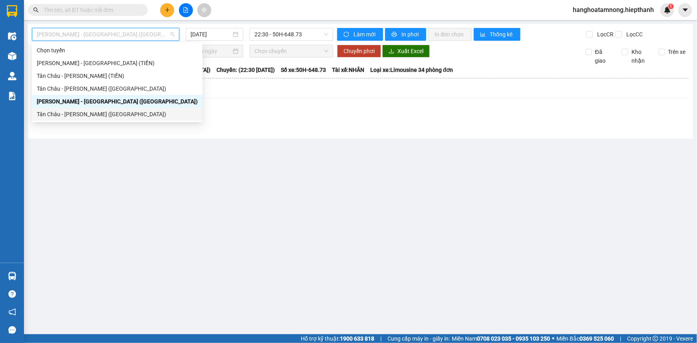
click at [64, 116] on div "Tân Châu - [PERSON_NAME] ([GEOGRAPHIC_DATA])" at bounding box center [117, 114] width 161 height 9
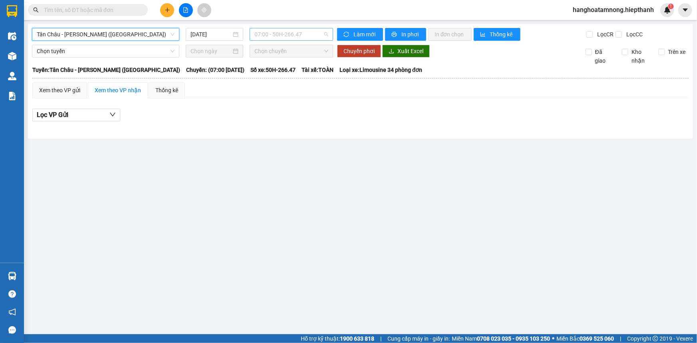
click at [262, 31] on span "07:00 - 50H-266.47" at bounding box center [291, 34] width 74 height 12
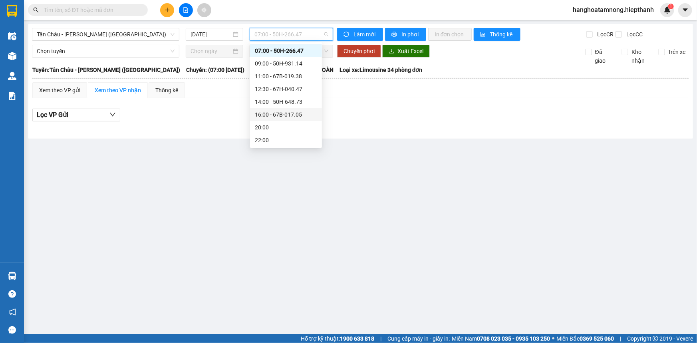
scroll to position [38, 0]
click at [198, 37] on input "[DATE]" at bounding box center [210, 34] width 41 height 9
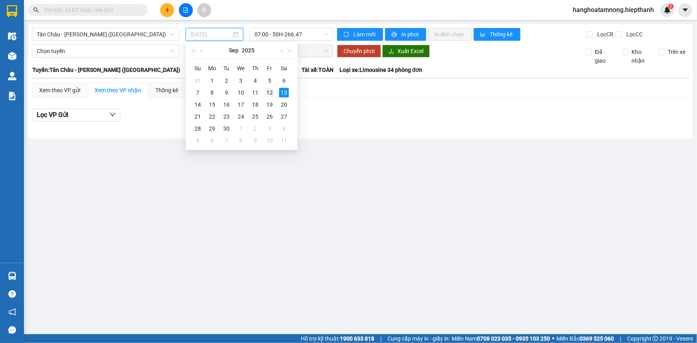
click at [271, 95] on div "12" at bounding box center [270, 93] width 10 height 10
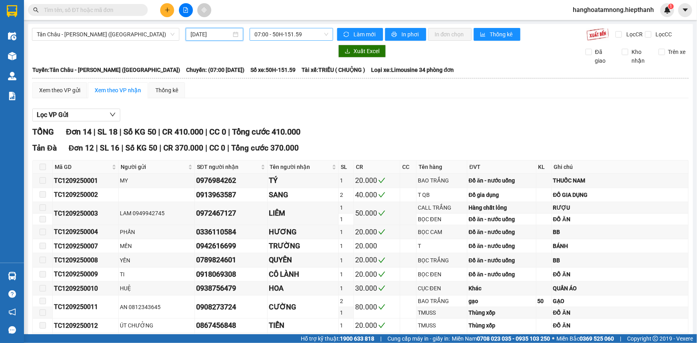
click at [268, 36] on span "07:00 - 50H-151.59" at bounding box center [291, 34] width 74 height 12
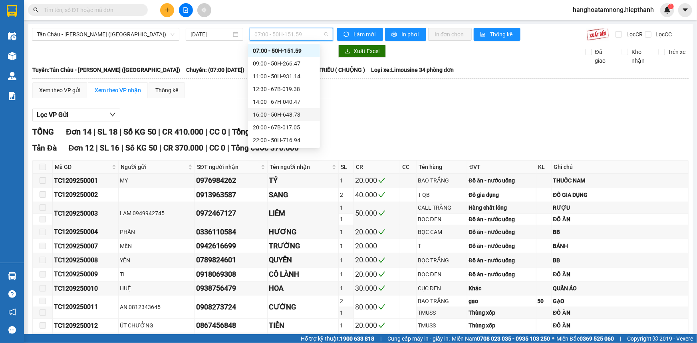
scroll to position [38, 0]
click at [273, 138] on div "23:59 - 50H-151.59" at bounding box center [284, 140] width 62 height 9
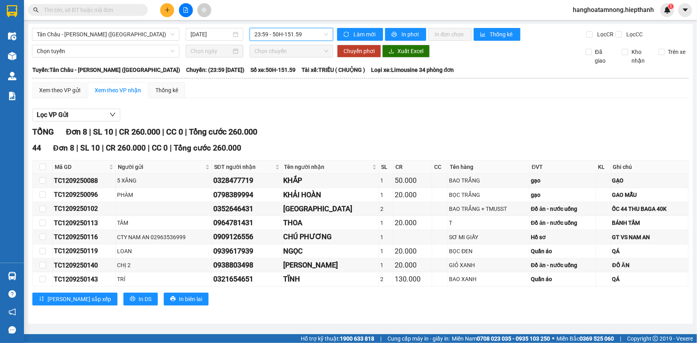
click at [267, 36] on span "23:59 - 50H-151.59" at bounding box center [291, 34] width 74 height 12
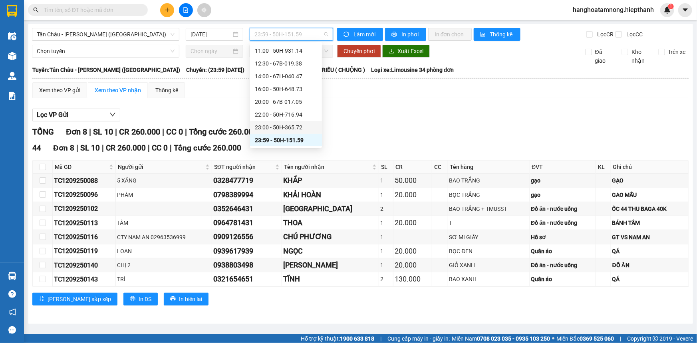
click at [270, 127] on div "23:00 - 50H-365.72" at bounding box center [286, 127] width 62 height 9
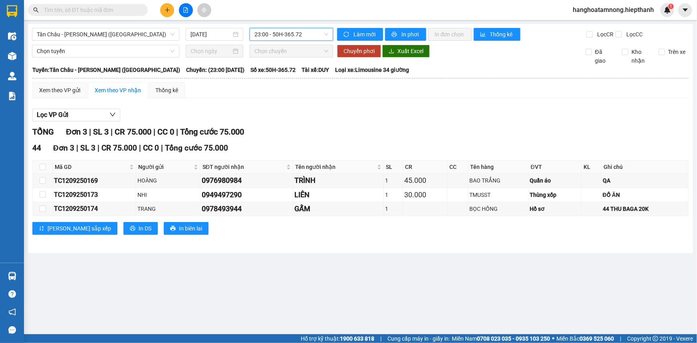
click at [273, 37] on span "23:00 - 50H-365.72" at bounding box center [291, 34] width 74 height 12
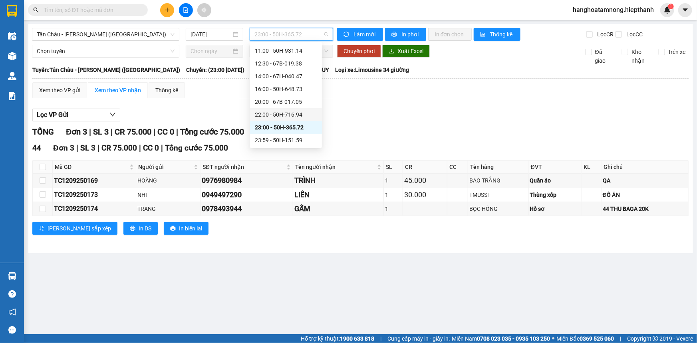
click at [267, 114] on div "22:00 - 50H-716.94" at bounding box center [286, 114] width 62 height 9
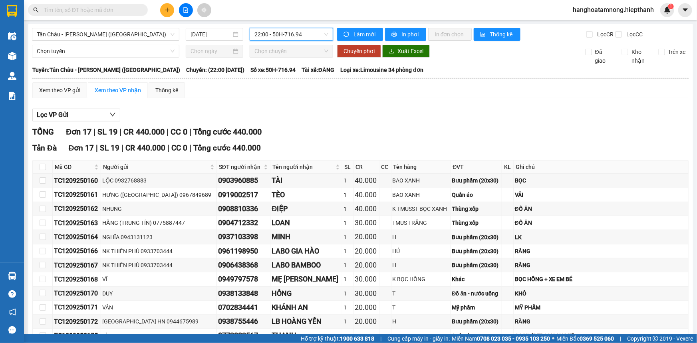
click at [281, 33] on span "22:00 - 50H-716.94" at bounding box center [291, 34] width 74 height 12
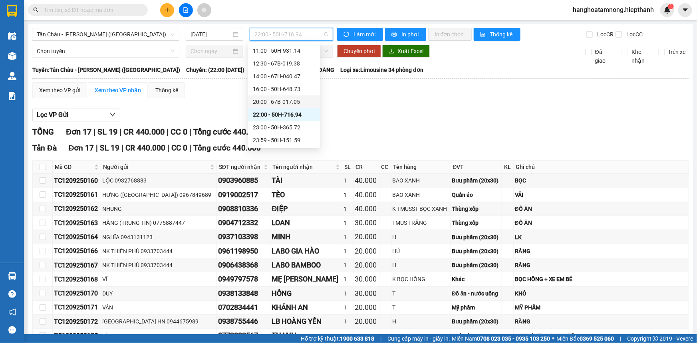
click at [273, 100] on div "20:00 - 67B-017.05" at bounding box center [284, 101] width 62 height 9
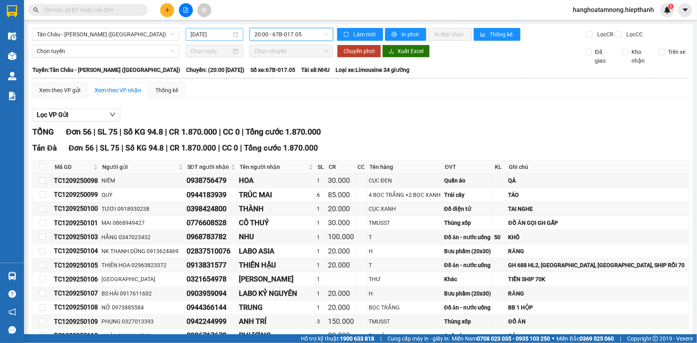
click at [226, 34] on input "[DATE]" at bounding box center [210, 34] width 41 height 9
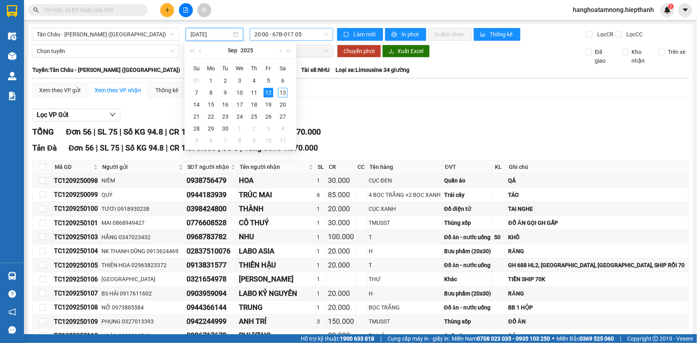
click at [269, 36] on span "20:00 - 67B-017.05" at bounding box center [291, 34] width 74 height 12
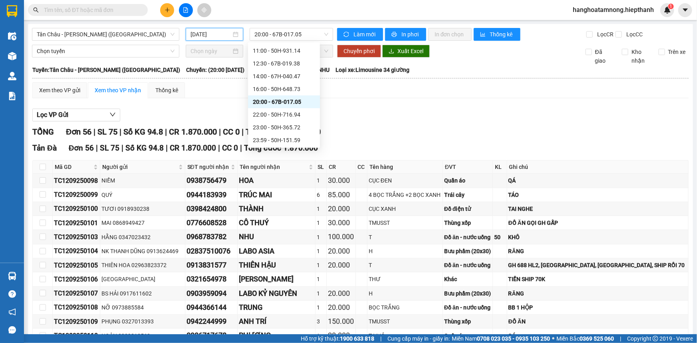
click at [218, 36] on input "[DATE]" at bounding box center [210, 34] width 41 height 9
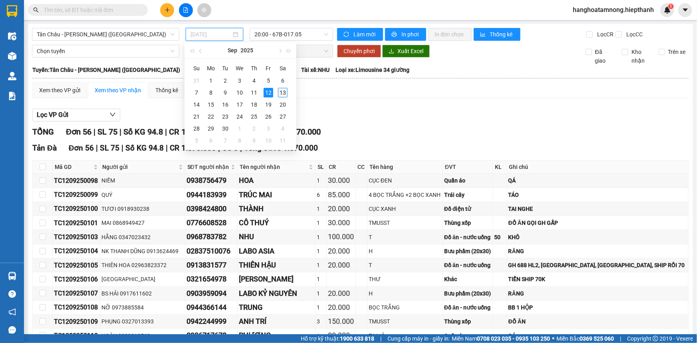
click at [280, 91] on div "13" at bounding box center [283, 93] width 10 height 10
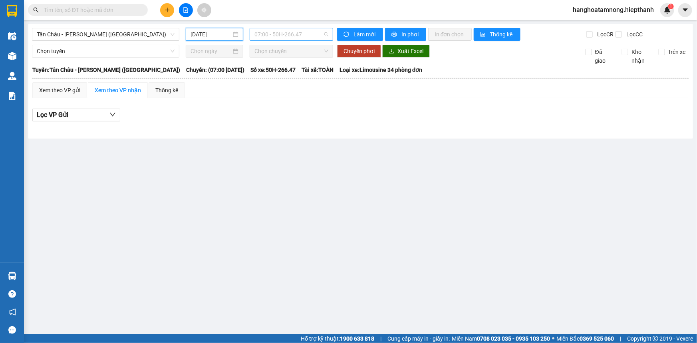
click at [267, 30] on span "07:00 - 50H-266.47" at bounding box center [291, 34] width 74 height 12
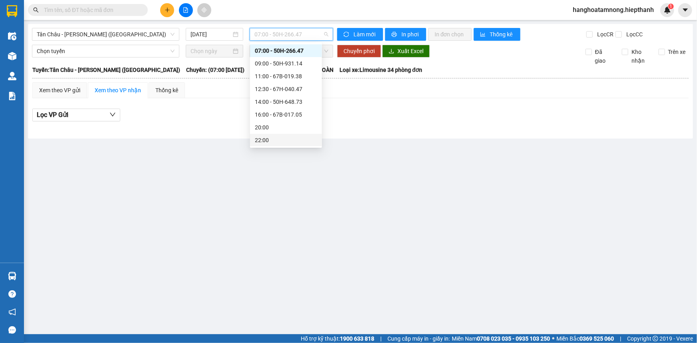
scroll to position [38, 0]
click at [271, 90] on div "16:00 - 67B-017.05" at bounding box center [286, 89] width 62 height 9
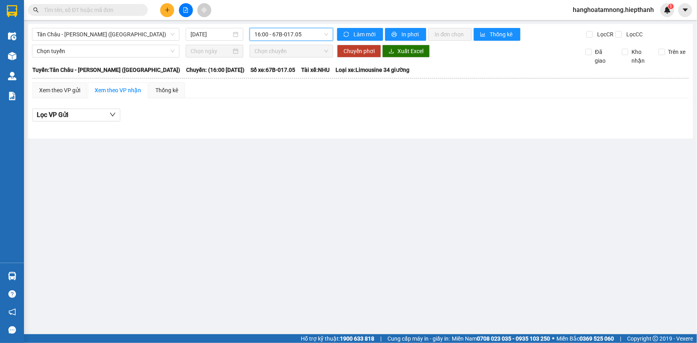
click at [261, 36] on span "16:00 - 67B-017.05" at bounding box center [291, 34] width 74 height 12
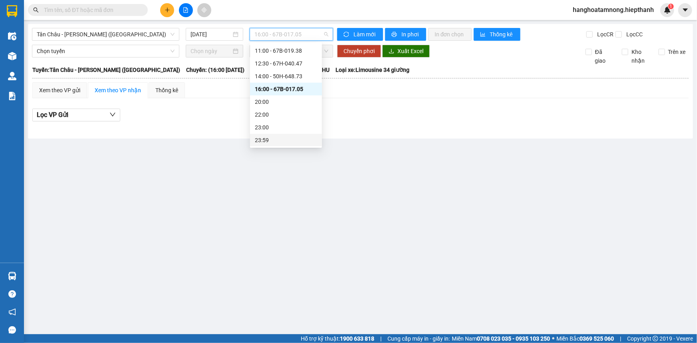
click at [265, 143] on div "23:59" at bounding box center [286, 140] width 62 height 9
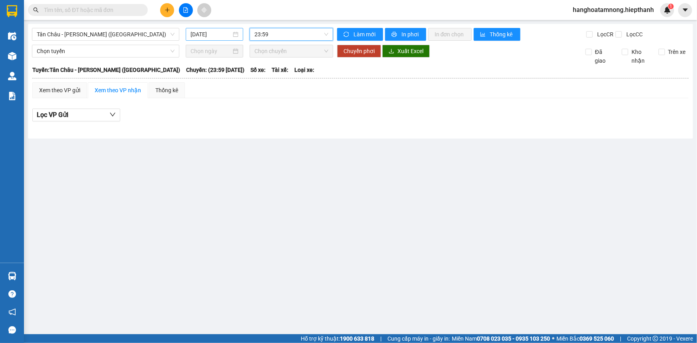
click at [225, 33] on input "[DATE]" at bounding box center [210, 34] width 41 height 9
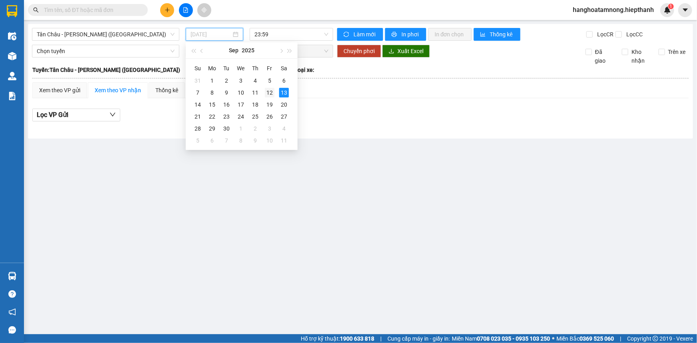
click at [268, 95] on div "12" at bounding box center [270, 93] width 10 height 10
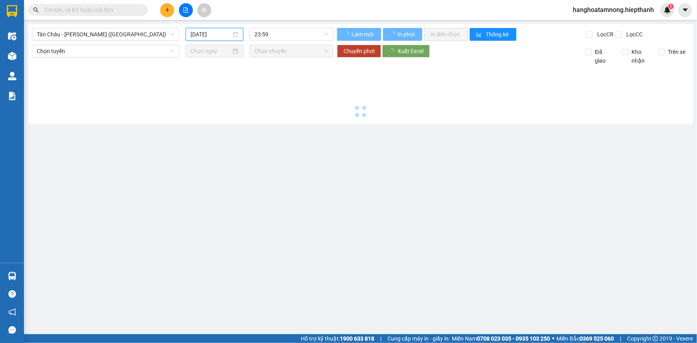
type input "[DATE]"
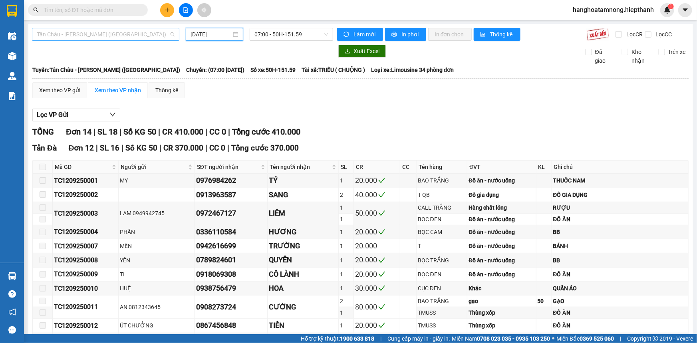
click at [89, 34] on span "Tân Châu - [PERSON_NAME] ([GEOGRAPHIC_DATA])" at bounding box center [106, 34] width 138 height 12
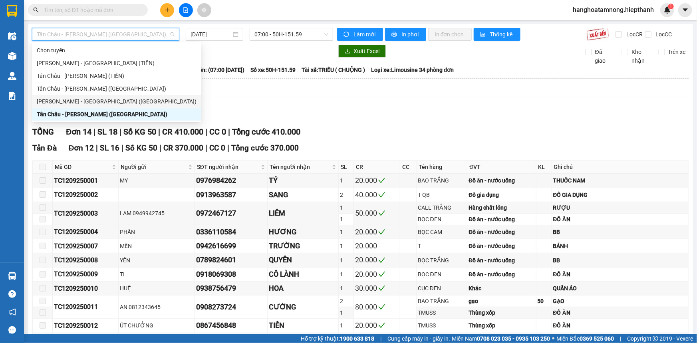
click at [71, 101] on div "[PERSON_NAME] - [GEOGRAPHIC_DATA] ([GEOGRAPHIC_DATA])" at bounding box center [117, 101] width 160 height 9
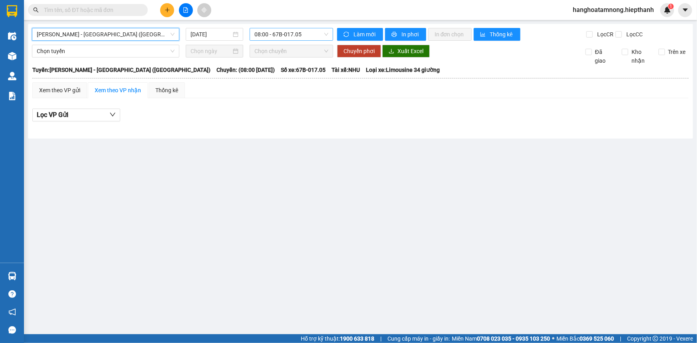
click at [276, 32] on span "08:00 - 67B-017.05" at bounding box center [291, 34] width 74 height 12
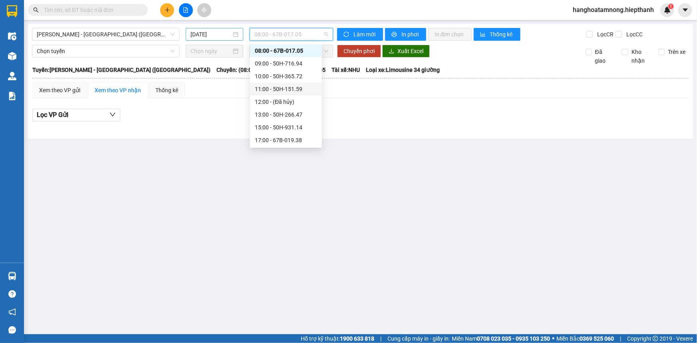
click at [214, 36] on input "[DATE]" at bounding box center [210, 34] width 41 height 9
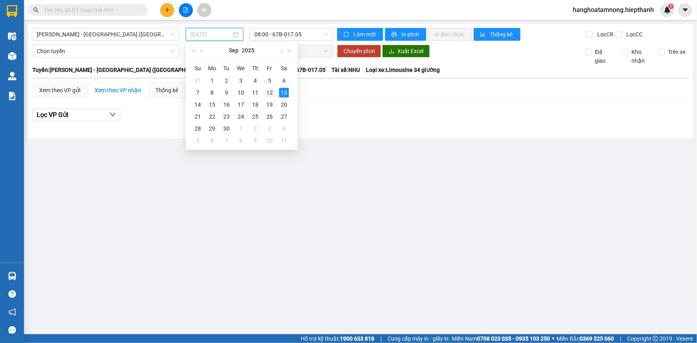
click at [266, 92] on div "12" at bounding box center [270, 93] width 10 height 10
type input "[DATE]"
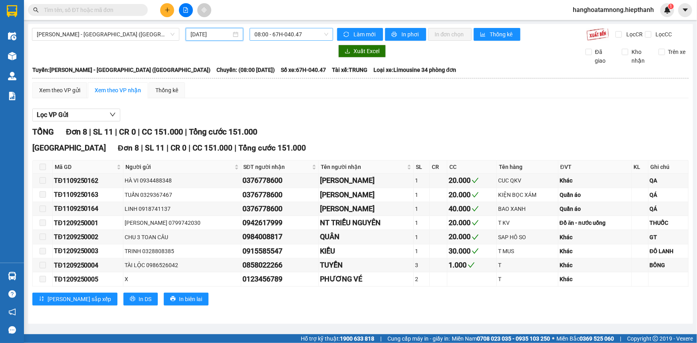
click at [277, 36] on span "08:00 - 67H-040.47" at bounding box center [291, 34] width 74 height 12
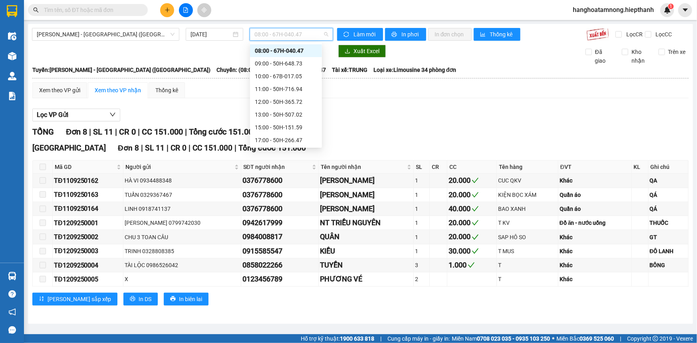
scroll to position [64, 0]
click at [283, 141] on div "22:30 - 50H-648.73" at bounding box center [286, 139] width 62 height 9
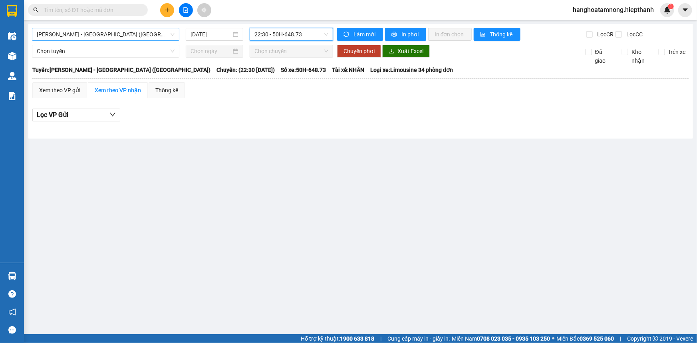
click at [124, 34] on span "[PERSON_NAME] - [GEOGRAPHIC_DATA] ([GEOGRAPHIC_DATA])" at bounding box center [106, 34] width 138 height 12
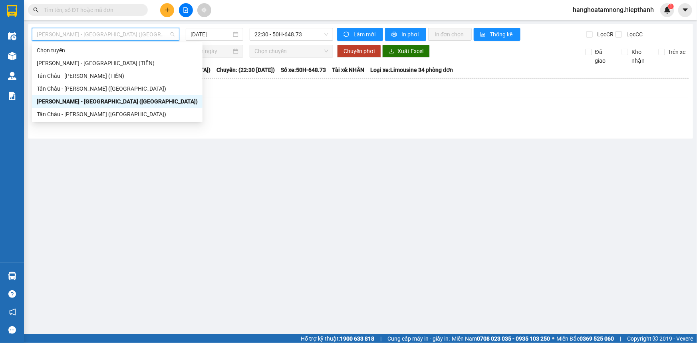
click at [124, 34] on span "[PERSON_NAME] - [GEOGRAPHIC_DATA] ([GEOGRAPHIC_DATA])" at bounding box center [106, 34] width 138 height 12
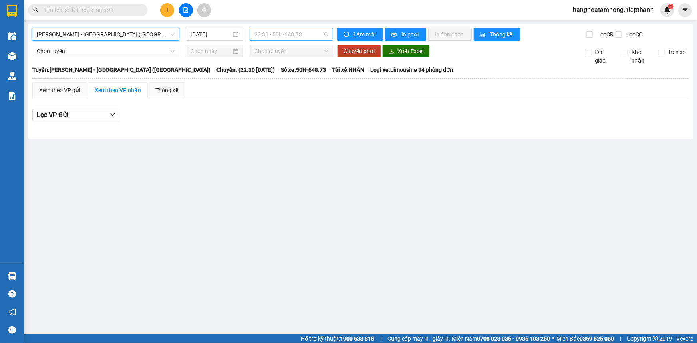
click at [288, 36] on span "22:30 - 50H-648.73" at bounding box center [291, 34] width 74 height 12
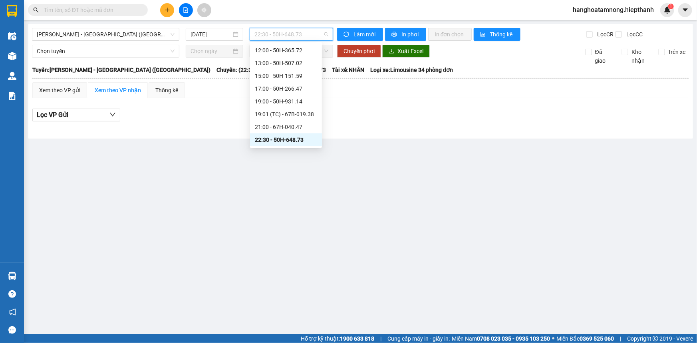
click at [275, 140] on div "22:30 - 50H-648.73" at bounding box center [286, 139] width 62 height 9
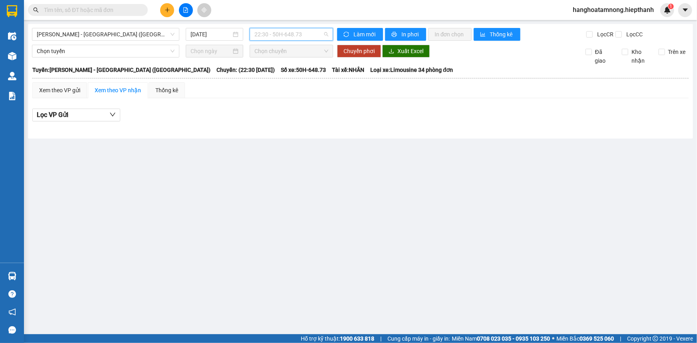
click at [275, 35] on span "22:30 - 50H-648.73" at bounding box center [291, 34] width 74 height 12
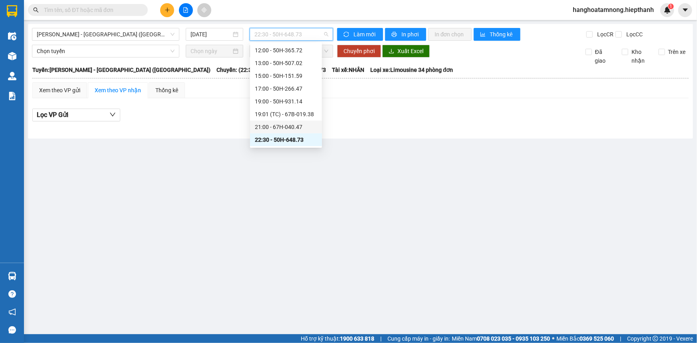
click at [261, 127] on div "21:00 - 67H-040.47" at bounding box center [286, 127] width 62 height 9
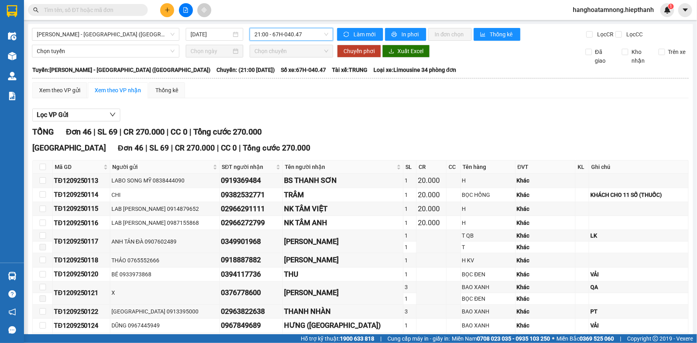
click at [289, 33] on span "21:00 - 67H-040.47" at bounding box center [291, 34] width 74 height 12
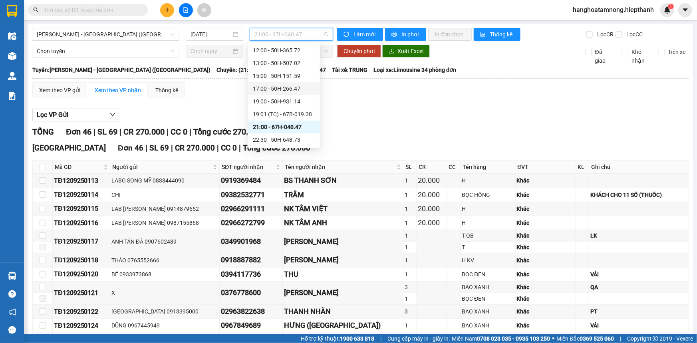
click at [260, 85] on div "17:00 - 50H-266.47" at bounding box center [284, 88] width 62 height 9
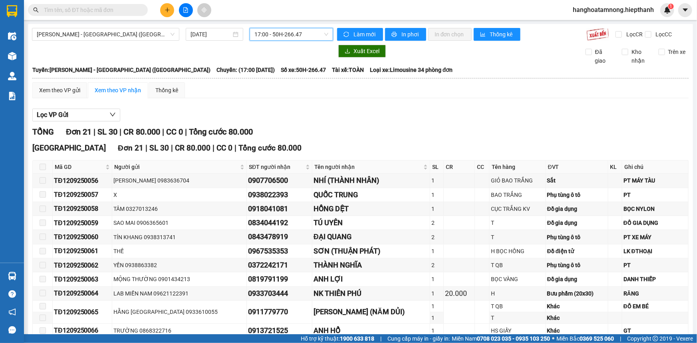
click at [259, 35] on span "17:00 - 50H-266.47" at bounding box center [291, 34] width 74 height 12
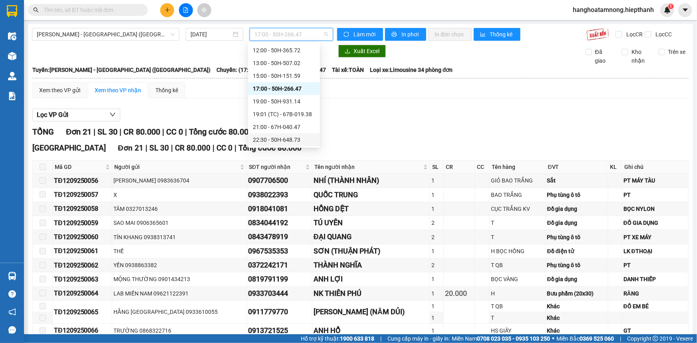
click at [259, 139] on div "22:30 - 50H-648.73" at bounding box center [284, 139] width 62 height 9
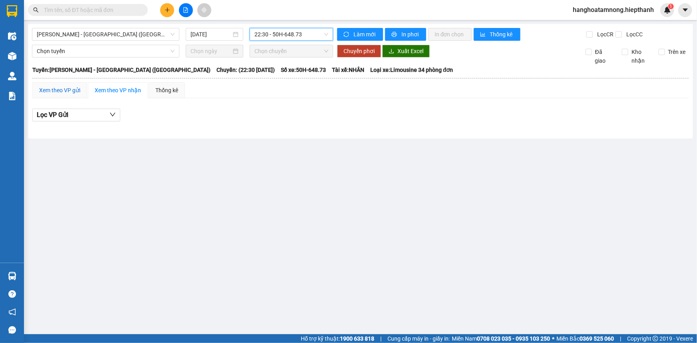
click at [67, 92] on div "Xem theo VP gửi" at bounding box center [59, 90] width 41 height 9
click at [115, 91] on div "Xem theo VP nhận" at bounding box center [118, 90] width 46 height 9
click at [172, 91] on div "Thống kê" at bounding box center [166, 90] width 23 height 9
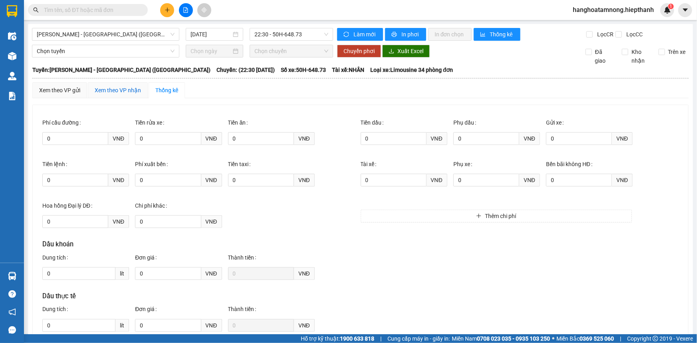
click at [137, 91] on div "Xem theo VP nhận" at bounding box center [118, 90] width 46 height 9
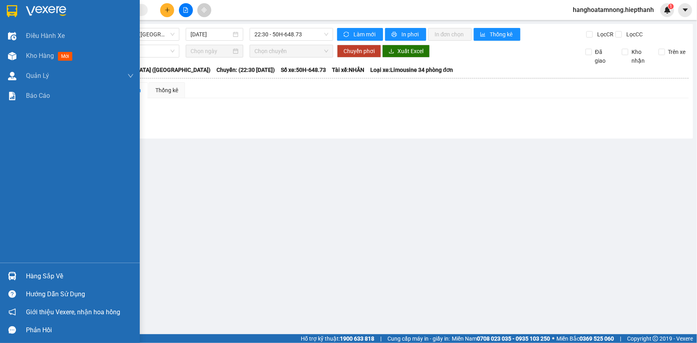
click at [36, 8] on img at bounding box center [46, 11] width 40 height 12
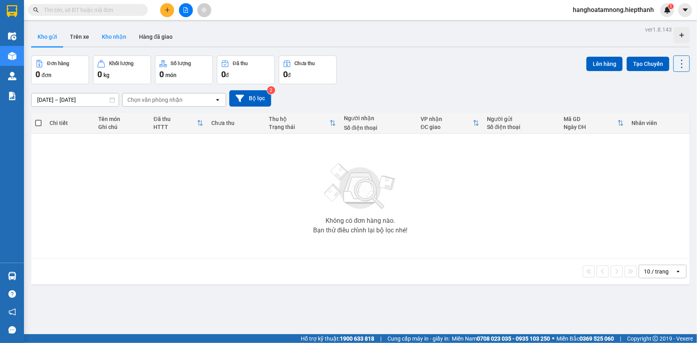
click at [116, 35] on button "Kho nhận" at bounding box center [113, 36] width 37 height 19
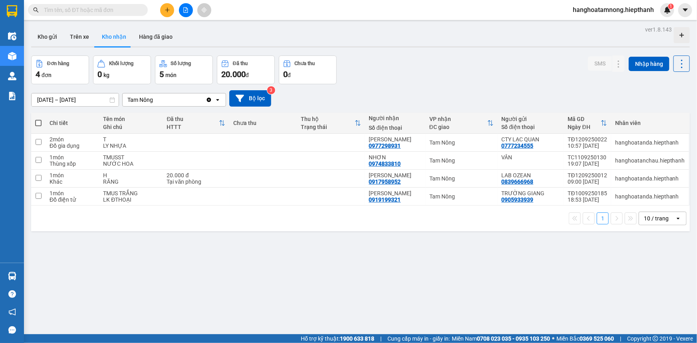
click at [186, 12] on icon "file-add" at bounding box center [186, 10] width 4 height 6
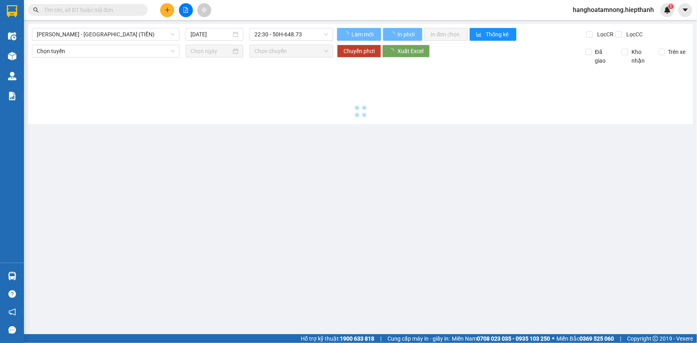
type input "[DATE]"
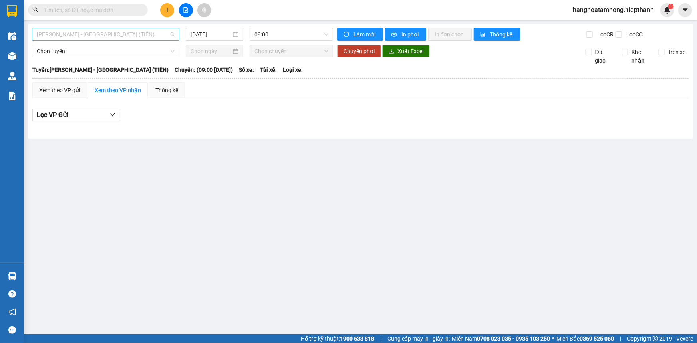
click at [98, 38] on span "[PERSON_NAME] - [GEOGRAPHIC_DATA] (TIỀN)" at bounding box center [106, 34] width 138 height 12
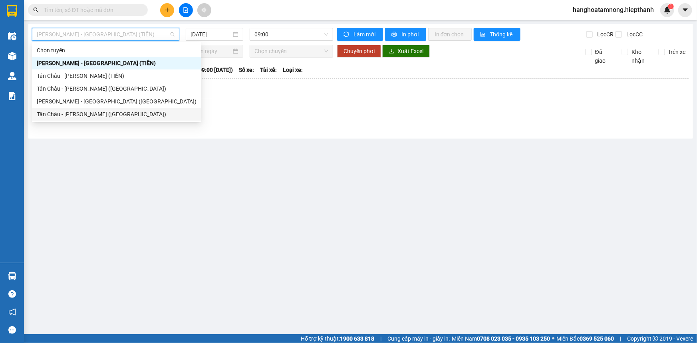
click at [72, 111] on div "Tân Châu - [PERSON_NAME] ([GEOGRAPHIC_DATA])" at bounding box center [117, 114] width 160 height 9
type input "[DATE]"
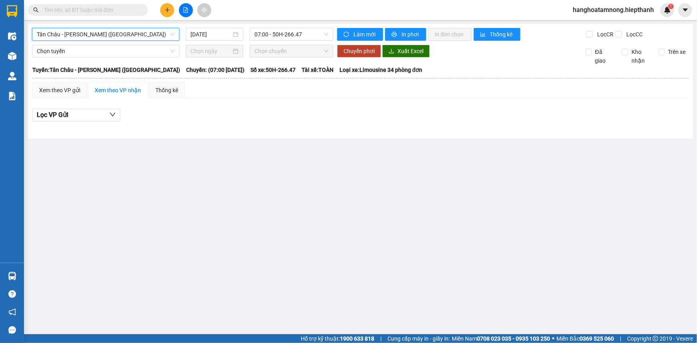
click at [95, 38] on span "Tân Châu - [PERSON_NAME] ([GEOGRAPHIC_DATA])" at bounding box center [106, 34] width 138 height 12
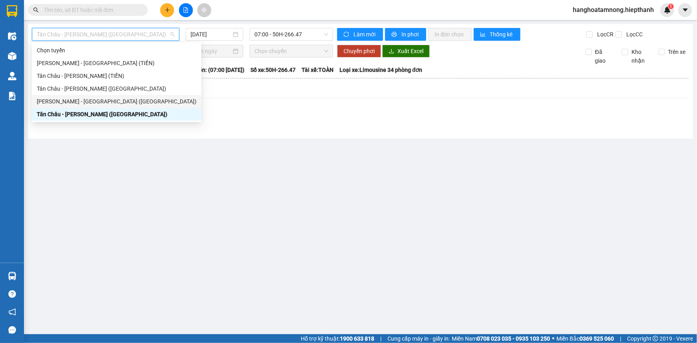
click at [95, 97] on div "[PERSON_NAME] - [GEOGRAPHIC_DATA] ([GEOGRAPHIC_DATA])" at bounding box center [117, 101] width 160 height 9
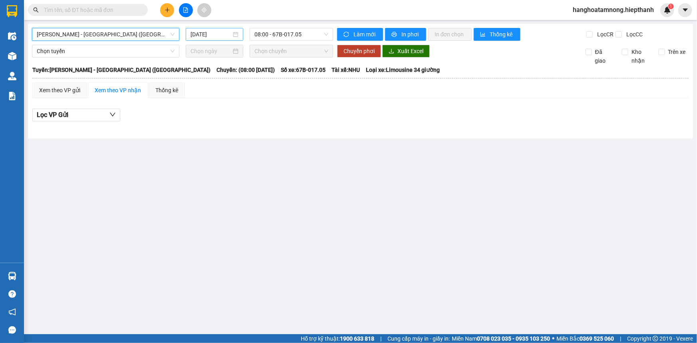
click at [203, 33] on input "[DATE]" at bounding box center [210, 34] width 41 height 9
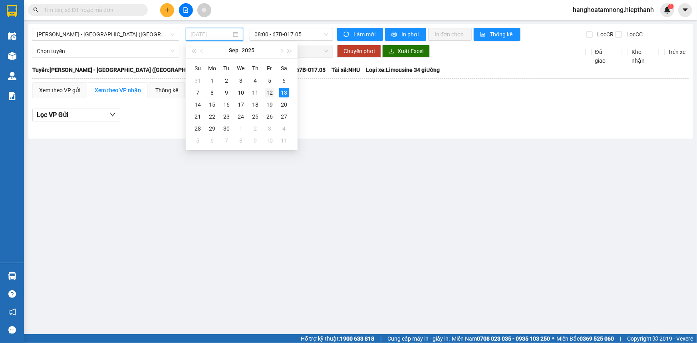
click at [271, 93] on div "12" at bounding box center [270, 93] width 10 height 10
type input "[DATE]"
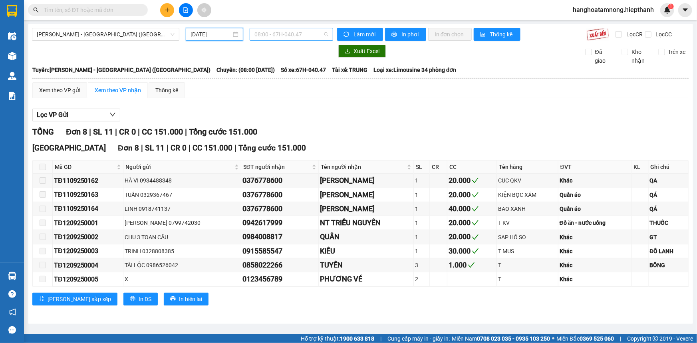
click at [285, 36] on span "08:00 - 67H-040.47" at bounding box center [291, 34] width 74 height 12
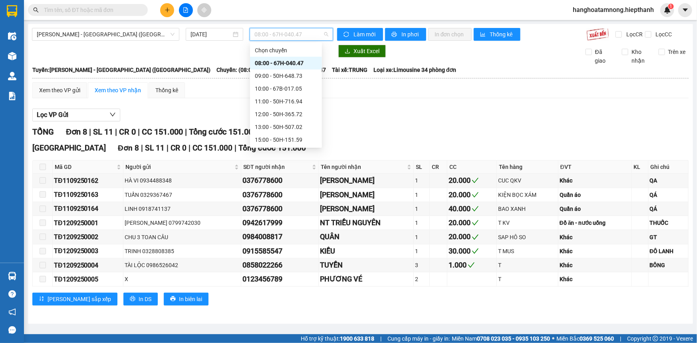
scroll to position [64, 0]
click at [276, 137] on div "22:30 - 50H-648.73" at bounding box center [286, 139] width 62 height 9
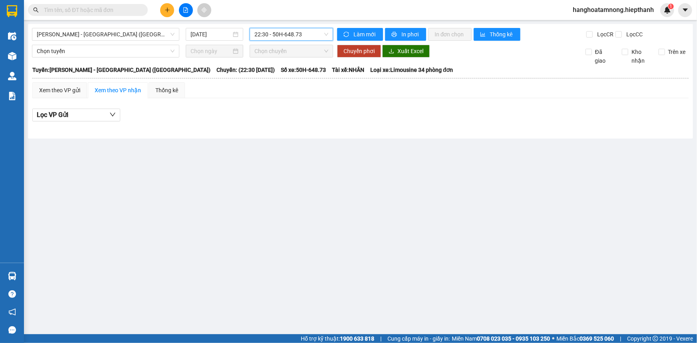
click at [260, 34] on span "22:30 - 50H-648.73" at bounding box center [291, 34] width 74 height 12
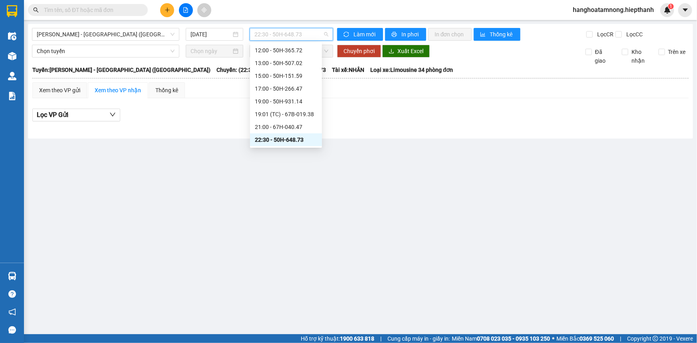
click at [207, 112] on div "Lọc VP Gửi" at bounding box center [360, 115] width 656 height 13
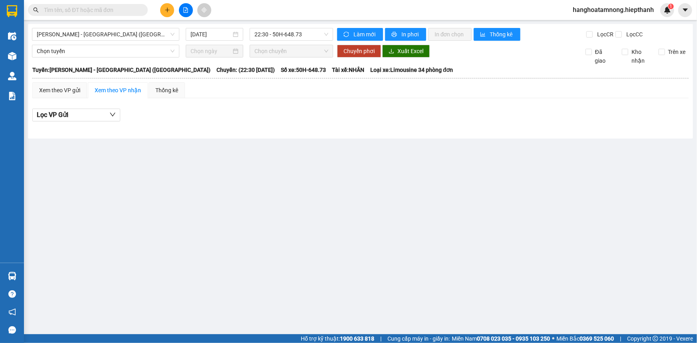
click at [113, 8] on input "text" at bounding box center [91, 10] width 94 height 9
click at [78, 13] on input "text" at bounding box center [91, 10] width 94 height 9
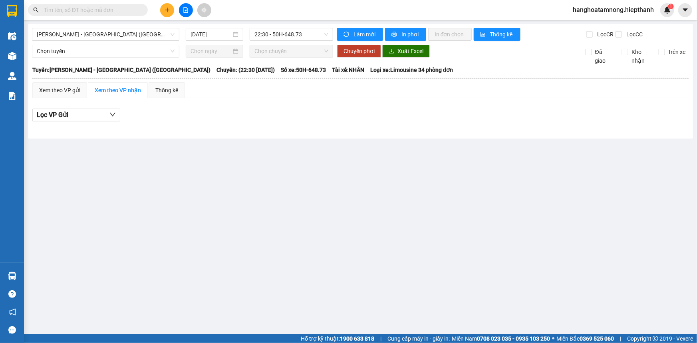
click at [77, 13] on input "text" at bounding box center [91, 10] width 94 height 9
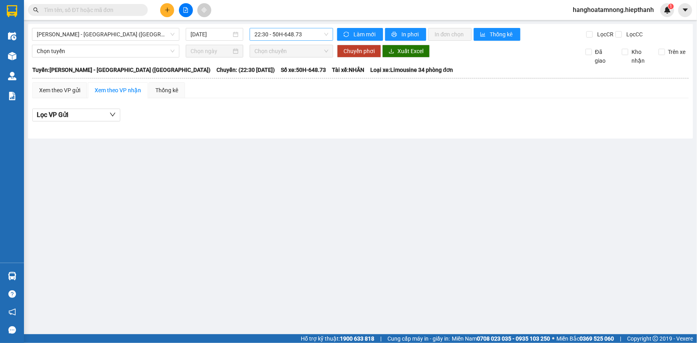
click at [268, 35] on span "22:30 - 50H-648.73" at bounding box center [291, 34] width 74 height 12
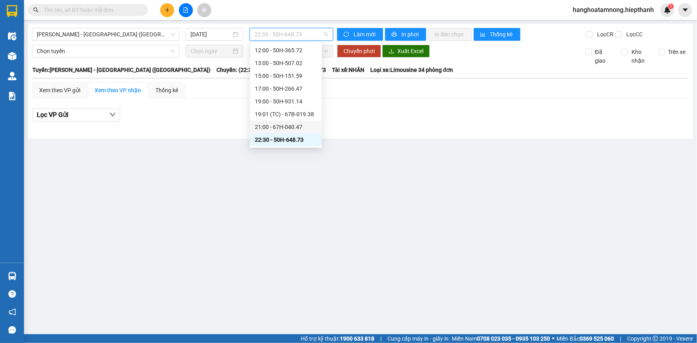
click at [277, 123] on div "21:00 - 67H-040.47" at bounding box center [286, 127] width 62 height 9
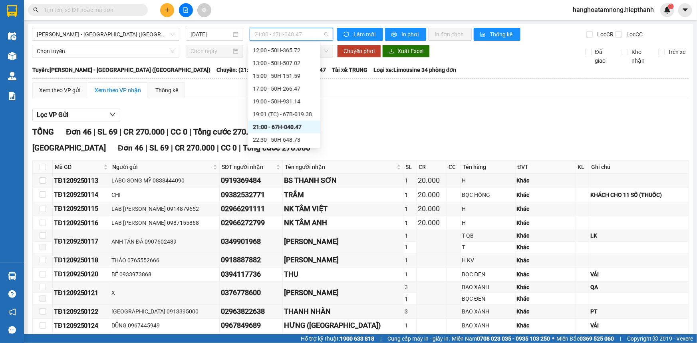
click at [271, 32] on span "21:00 - 67H-040.47" at bounding box center [291, 34] width 74 height 12
click at [269, 140] on div "22:30 - 50H-648.73" at bounding box center [284, 139] width 62 height 9
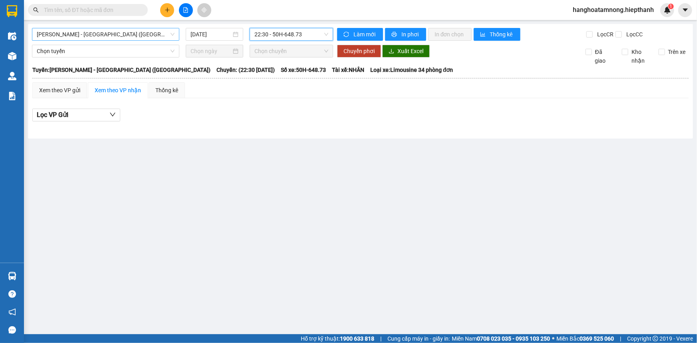
click at [121, 34] on span "[PERSON_NAME] - [GEOGRAPHIC_DATA] ([GEOGRAPHIC_DATA])" at bounding box center [106, 34] width 138 height 12
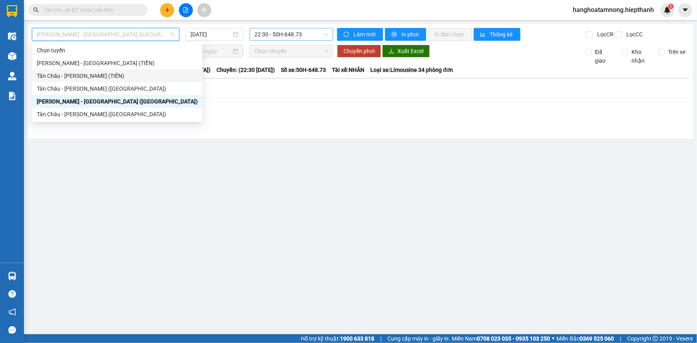
click at [274, 37] on span "22:30 - 50H-648.73" at bounding box center [291, 34] width 74 height 12
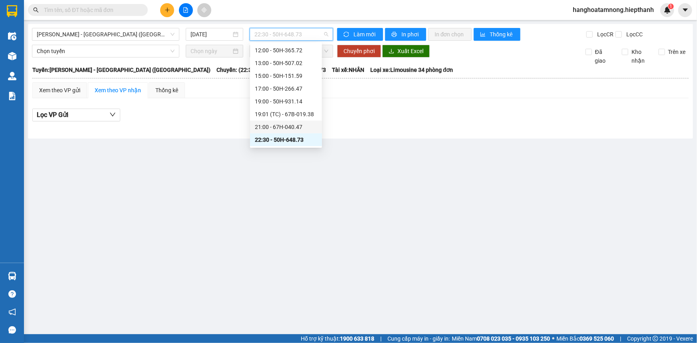
click at [265, 126] on div "21:00 - 67H-040.47" at bounding box center [286, 127] width 62 height 9
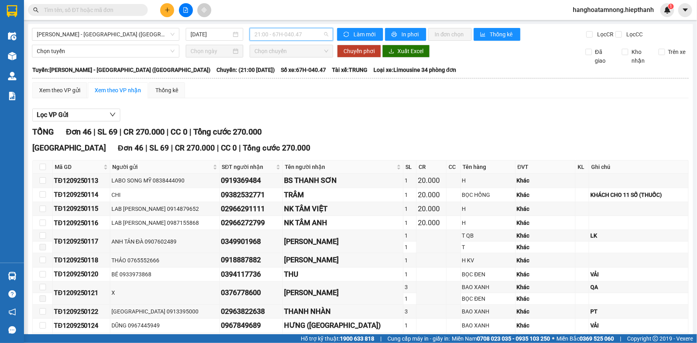
click at [263, 34] on span "21:00 - 67H-040.47" at bounding box center [291, 34] width 74 height 12
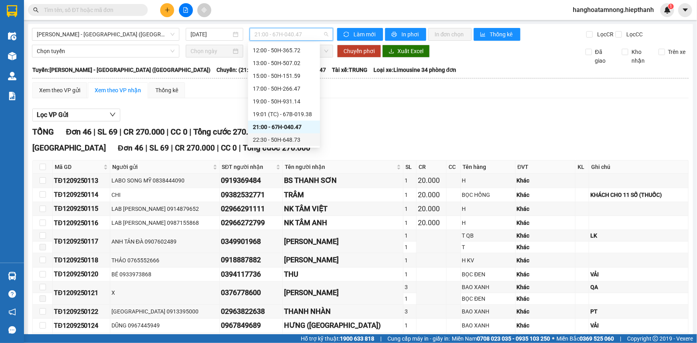
click at [263, 140] on div "22:30 - 50H-648.73" at bounding box center [284, 139] width 62 height 9
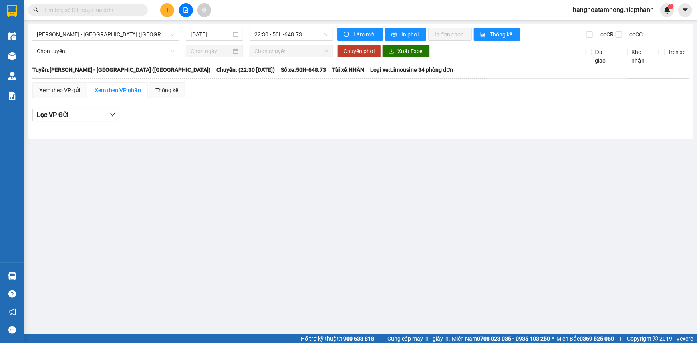
click at [91, 12] on input "text" at bounding box center [91, 10] width 94 height 9
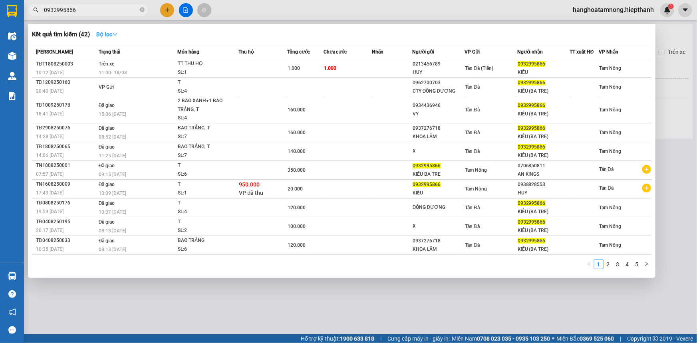
type input "0932995866"
click at [101, 33] on strong "Bộ lọc" at bounding box center [107, 34] width 22 height 6
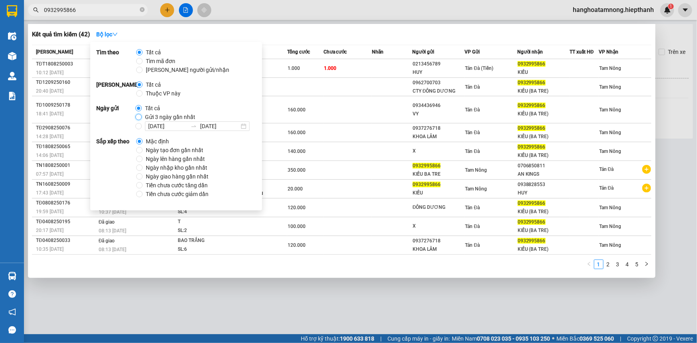
click at [137, 116] on input "Gửi 3 ngày gần nhất" at bounding box center [138, 117] width 6 height 6
radio input "true"
radio input "false"
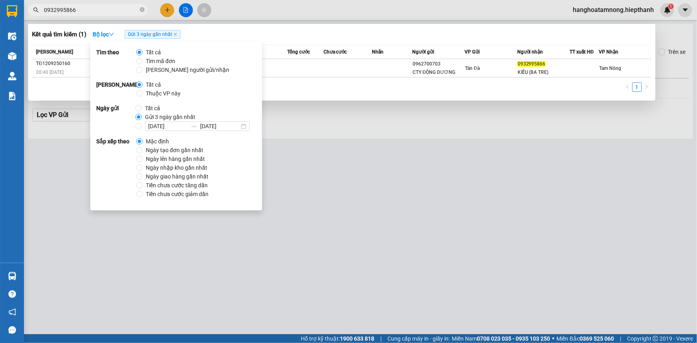
click at [367, 34] on div "Kết quả tìm kiếm ( 1 ) Bộ lọc Gửi 3 ngày gần nhất" at bounding box center [341, 34] width 619 height 13
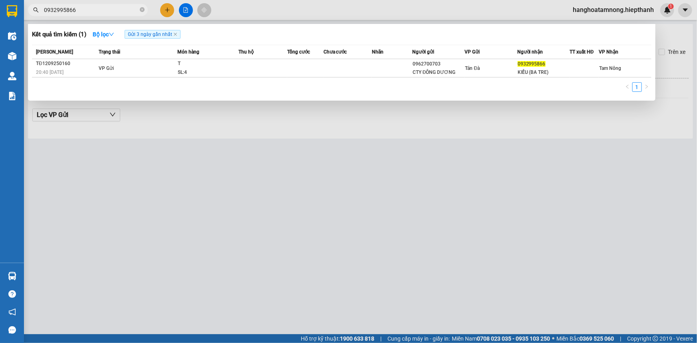
click at [305, 128] on div at bounding box center [348, 171] width 697 height 343
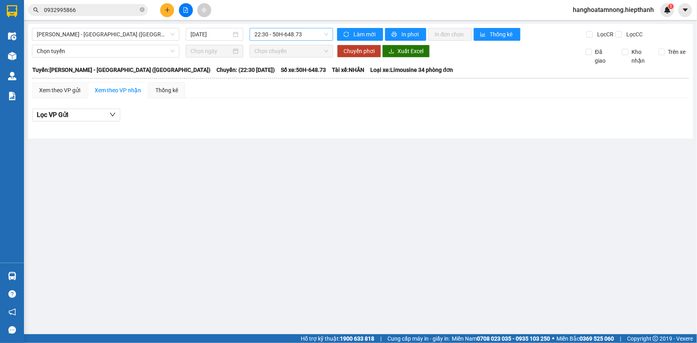
click at [267, 36] on span "22:30 - 50H-648.73" at bounding box center [291, 34] width 74 height 12
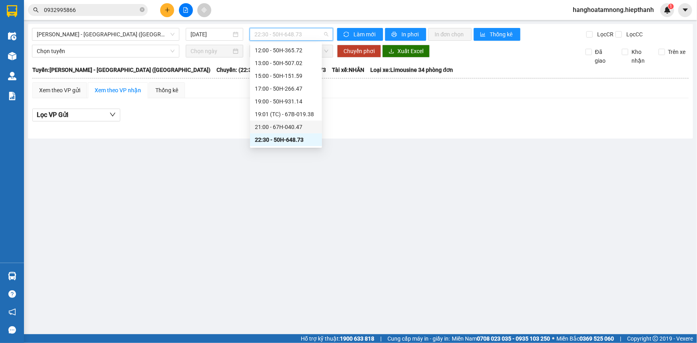
click at [275, 132] on div "21:00 - 67H-040.47" at bounding box center [286, 127] width 72 height 13
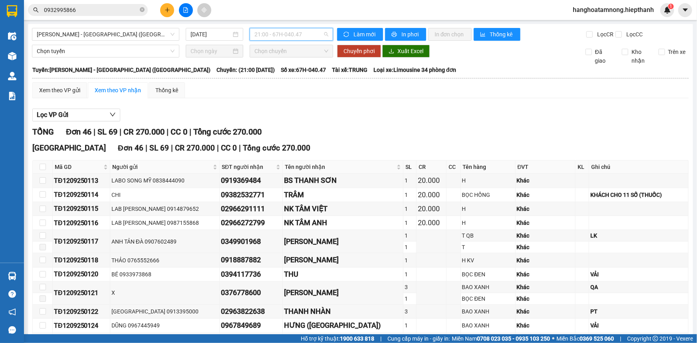
click at [271, 36] on span "21:00 - 67H-040.47" at bounding box center [291, 34] width 74 height 12
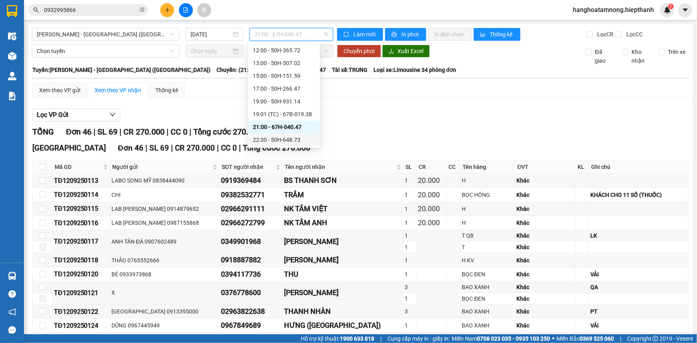
click at [275, 137] on div "22:30 - 50H-648.73" at bounding box center [284, 139] width 62 height 9
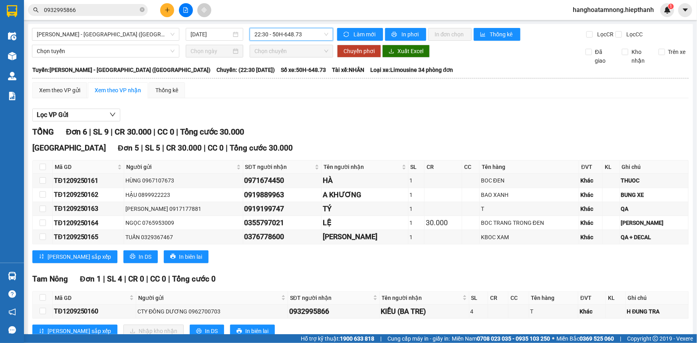
scroll to position [24, 0]
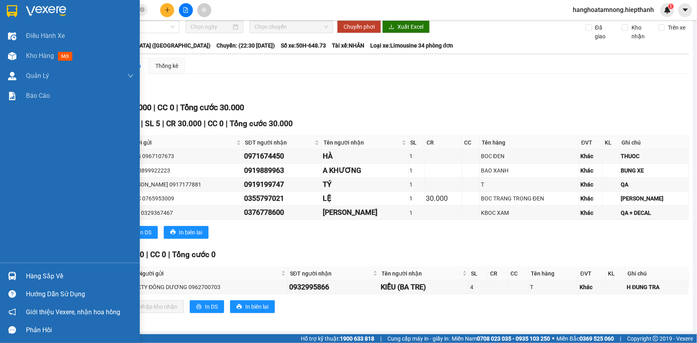
click at [47, 10] on img at bounding box center [46, 11] width 40 height 12
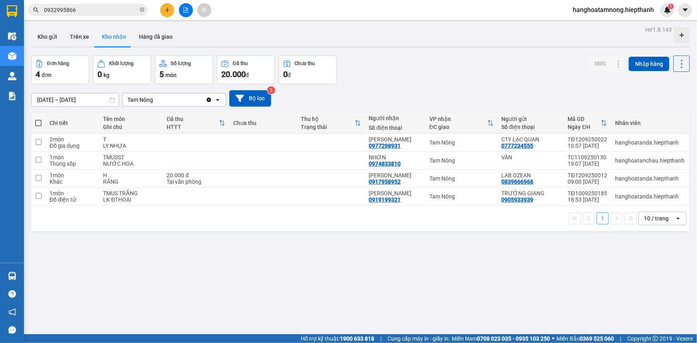
click at [88, 97] on input "[DATE] – [DATE]" at bounding box center [75, 99] width 87 height 13
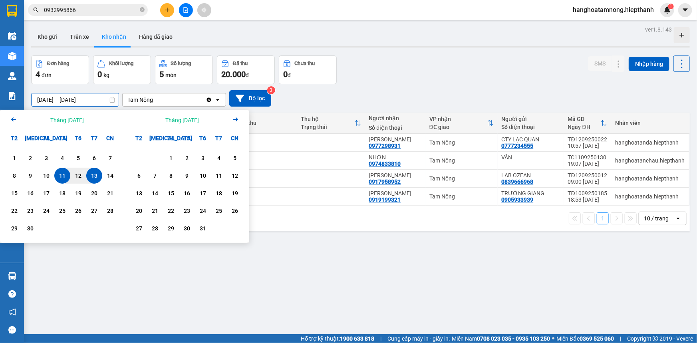
click at [95, 176] on div "13" at bounding box center [94, 176] width 11 height 10
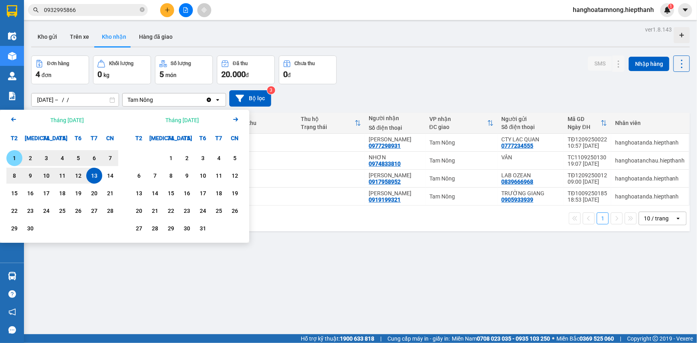
click at [15, 159] on div "1" at bounding box center [14, 158] width 11 height 10
type input "[DATE] – [DATE]"
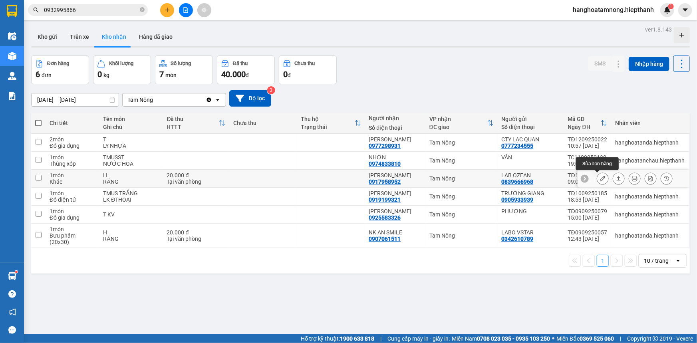
click at [600, 178] on icon at bounding box center [603, 179] width 6 height 6
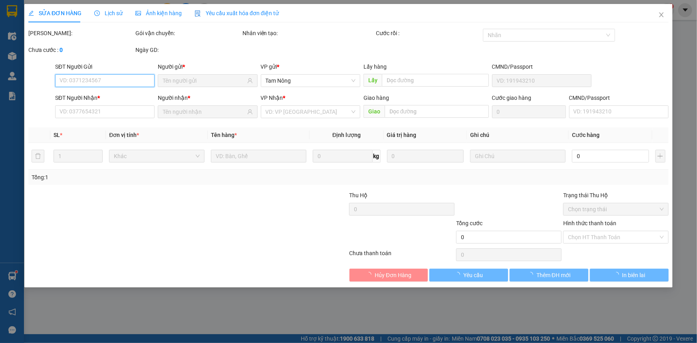
type input "0839666968"
type input "LAB OZEAN"
type input "0917958952"
type input "[PERSON_NAME]"
type input "20.000"
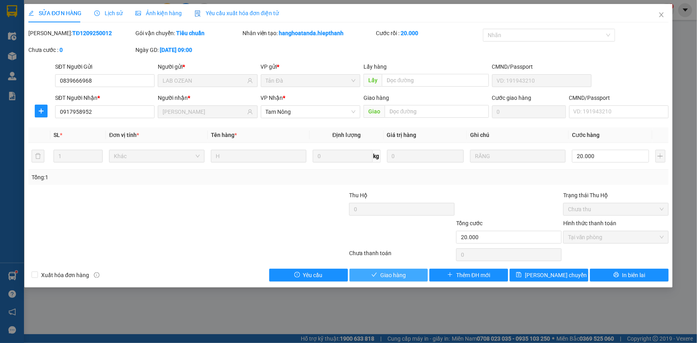
click at [379, 277] on button "Giao hàng" at bounding box center [388, 275] width 79 height 13
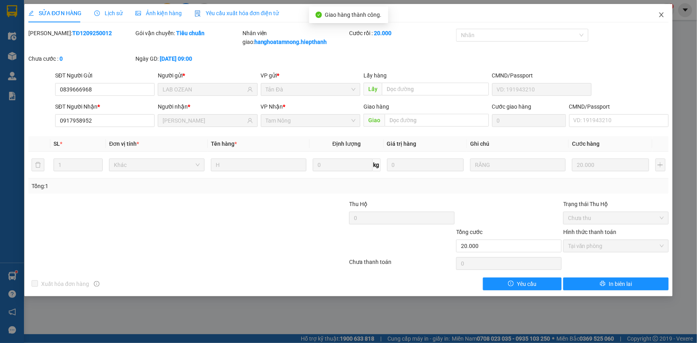
click at [659, 13] on icon "close" at bounding box center [661, 14] width 4 height 5
